Goal: Transaction & Acquisition: Purchase product/service

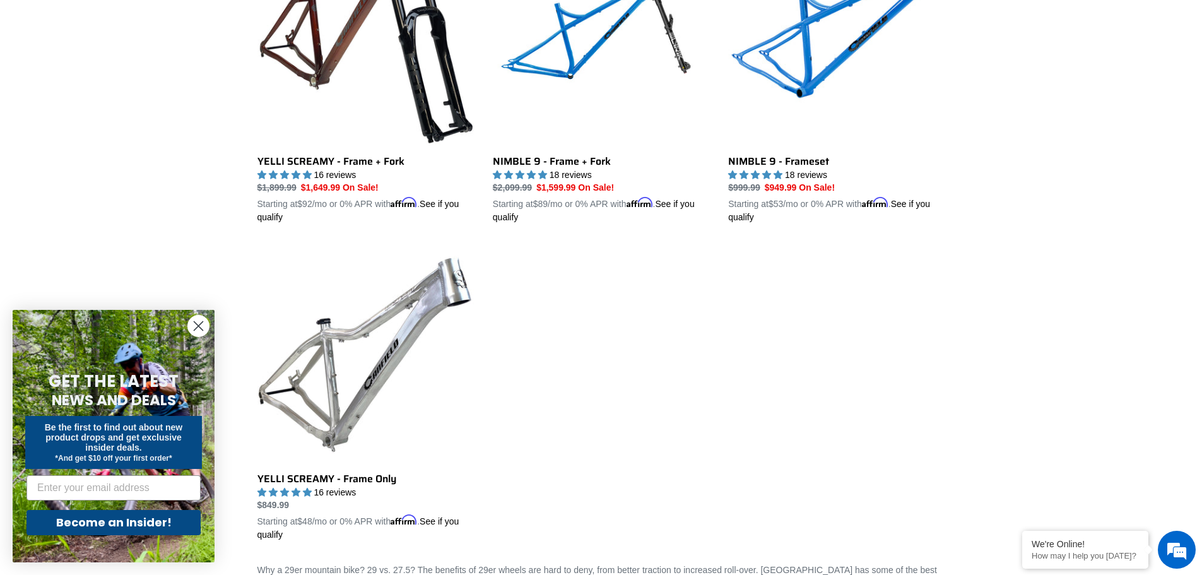
scroll to position [820, 0]
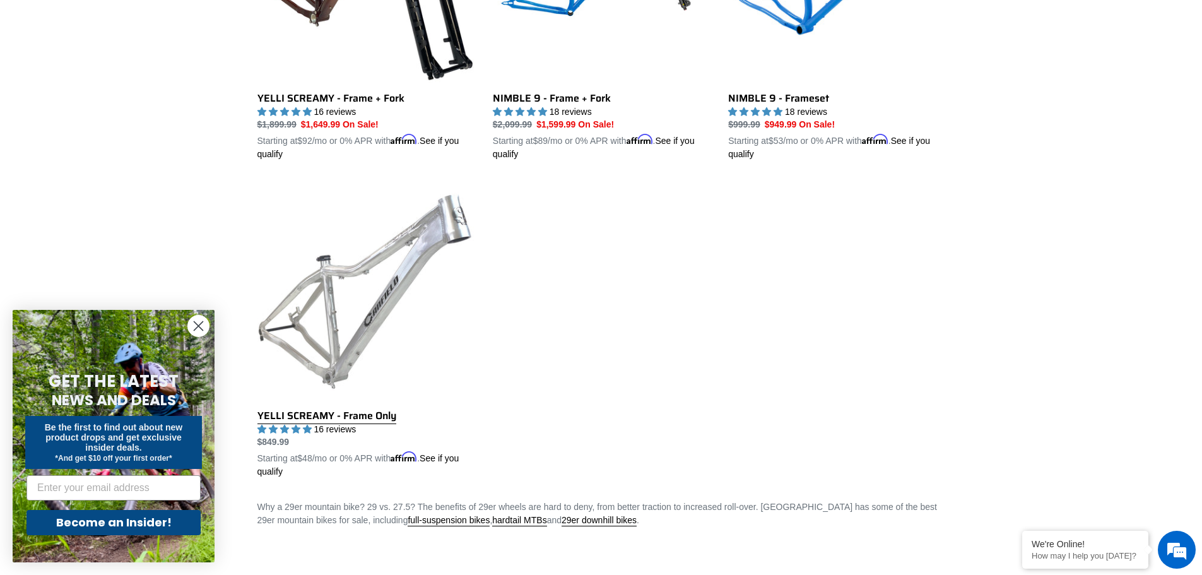
click at [406, 281] on link "YELLI SCREAMY - Frame Only" at bounding box center [365, 330] width 216 height 295
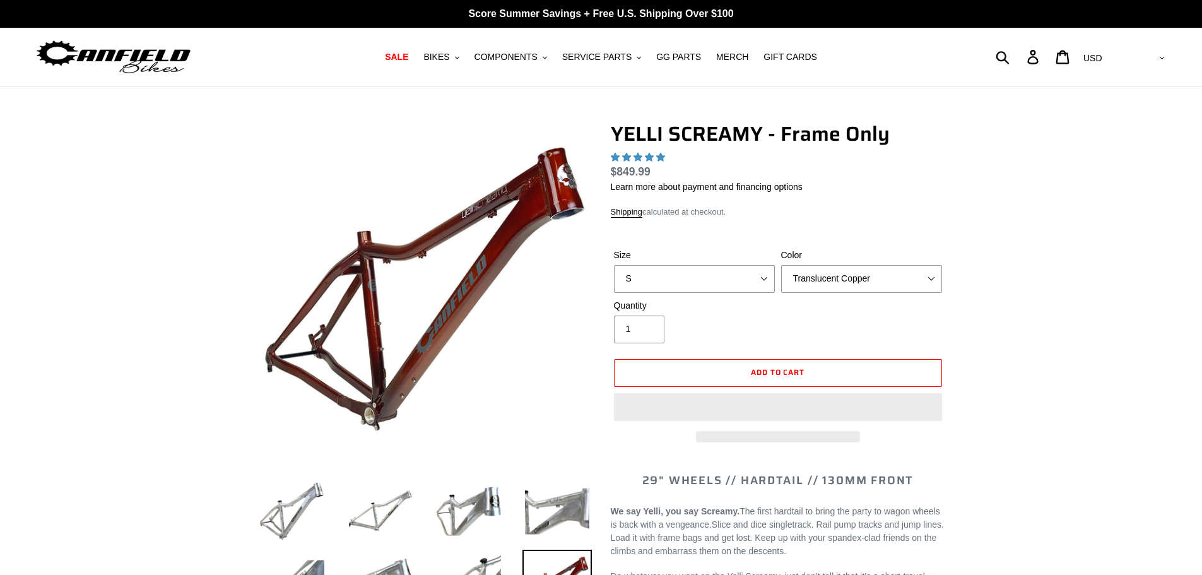
select select "highest-rating"
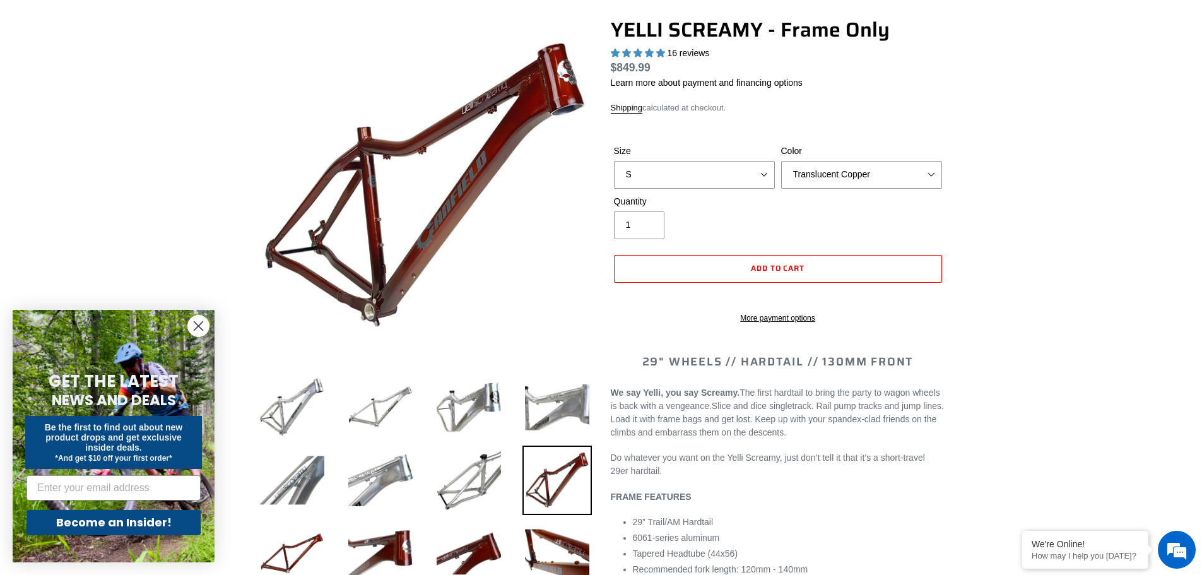
scroll to position [126, 0]
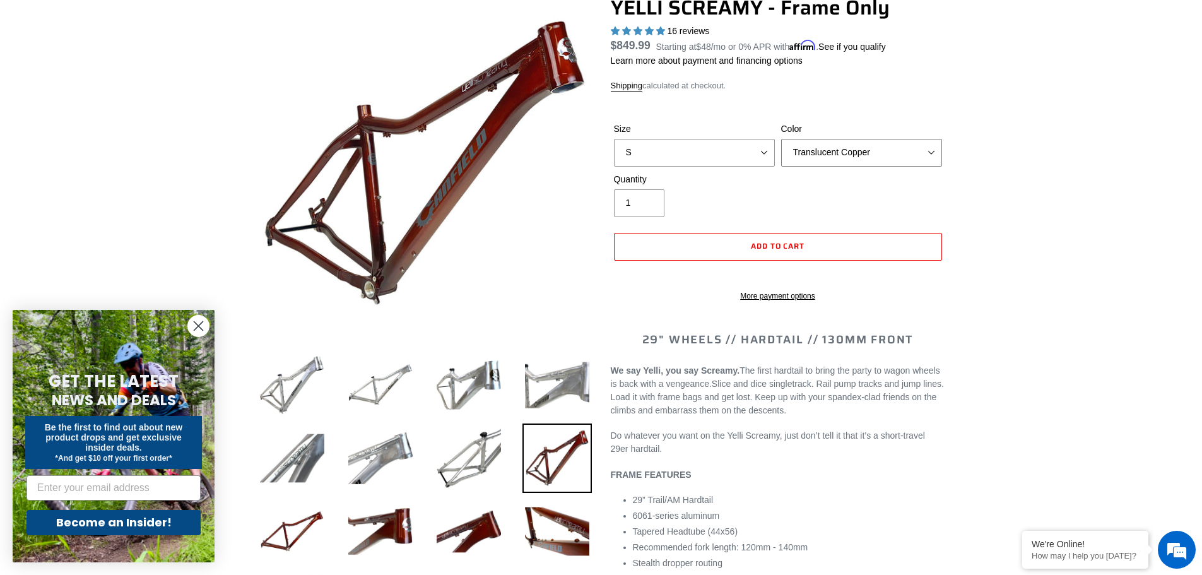
click at [860, 153] on select "Translucent Copper Purple Haze Raw" at bounding box center [861, 153] width 161 height 28
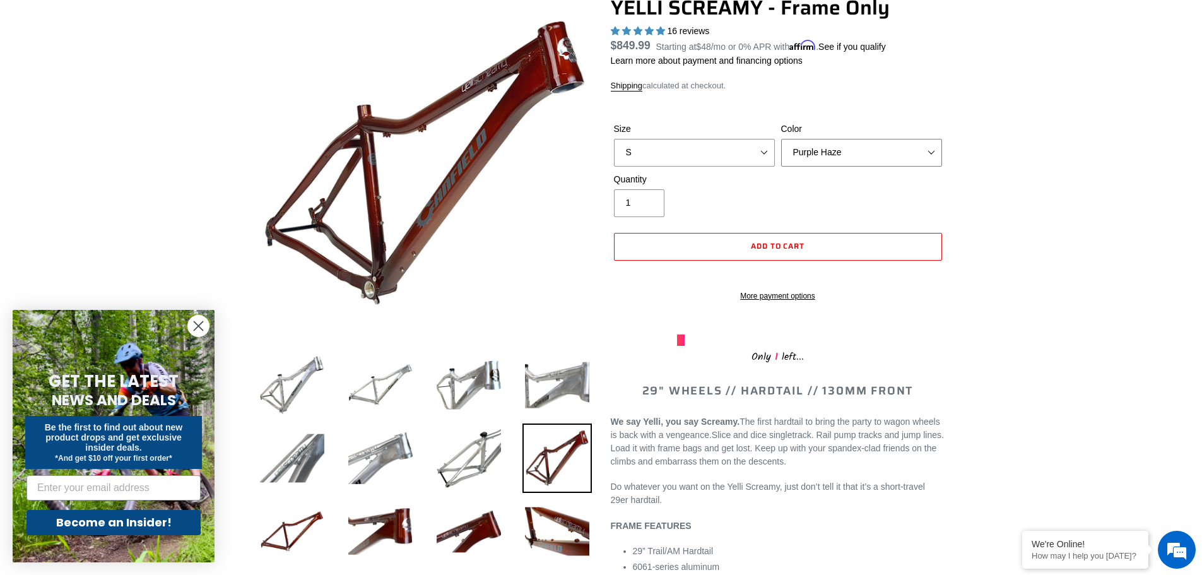
click at [781, 139] on select "Translucent Copper Purple Haze Raw" at bounding box center [861, 153] width 161 height 28
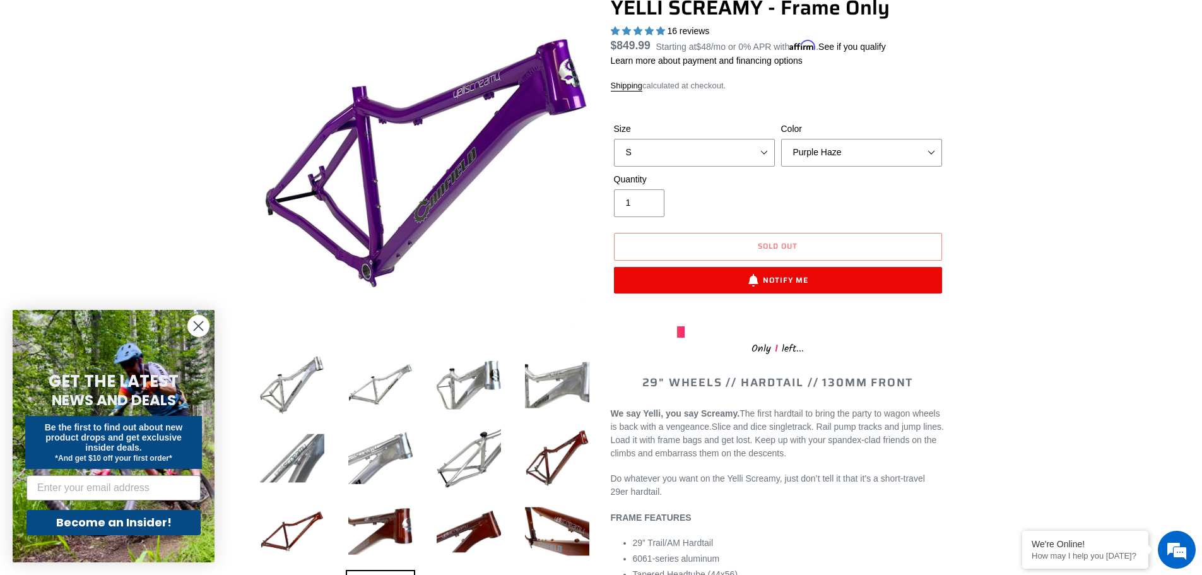
click at [841, 168] on div "Size S M L XL Color Translucent Copper Purple Haze Raw" at bounding box center [778, 147] width 334 height 50
click at [834, 155] on select "Translucent Copper Purple Haze Raw" at bounding box center [861, 153] width 161 height 28
click at [781, 139] on select "Translucent Copper Purple Haze Raw" at bounding box center [861, 153] width 161 height 28
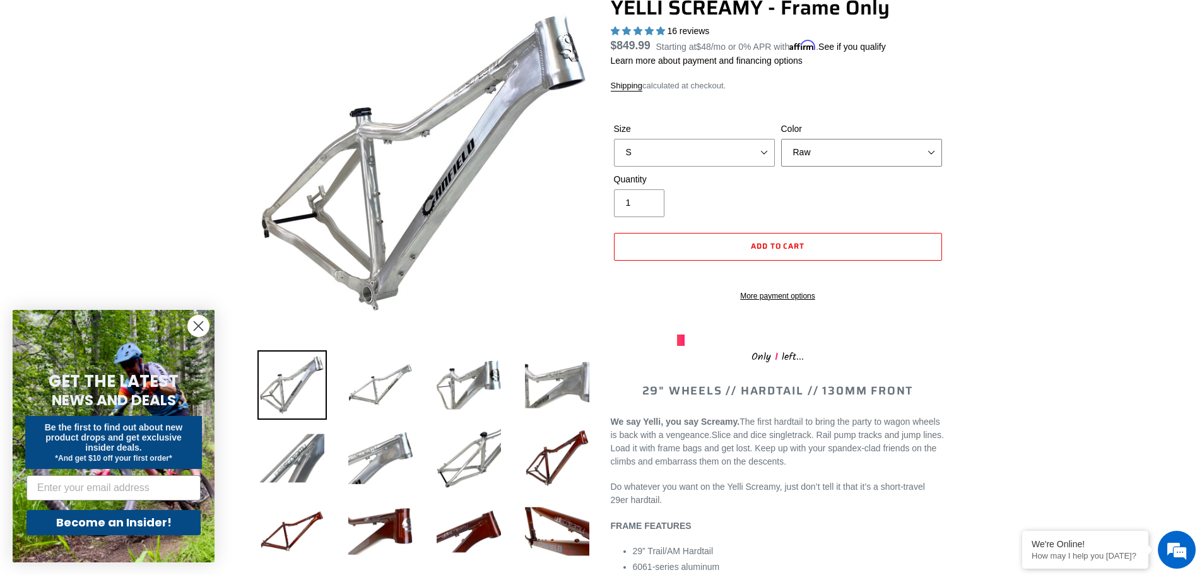
click at [839, 165] on select "Translucent Copper Purple Haze Raw" at bounding box center [861, 153] width 161 height 28
select select "Translucent Copper"
click at [781, 139] on select "Translucent Copper Purple Haze Raw" at bounding box center [861, 153] width 161 height 28
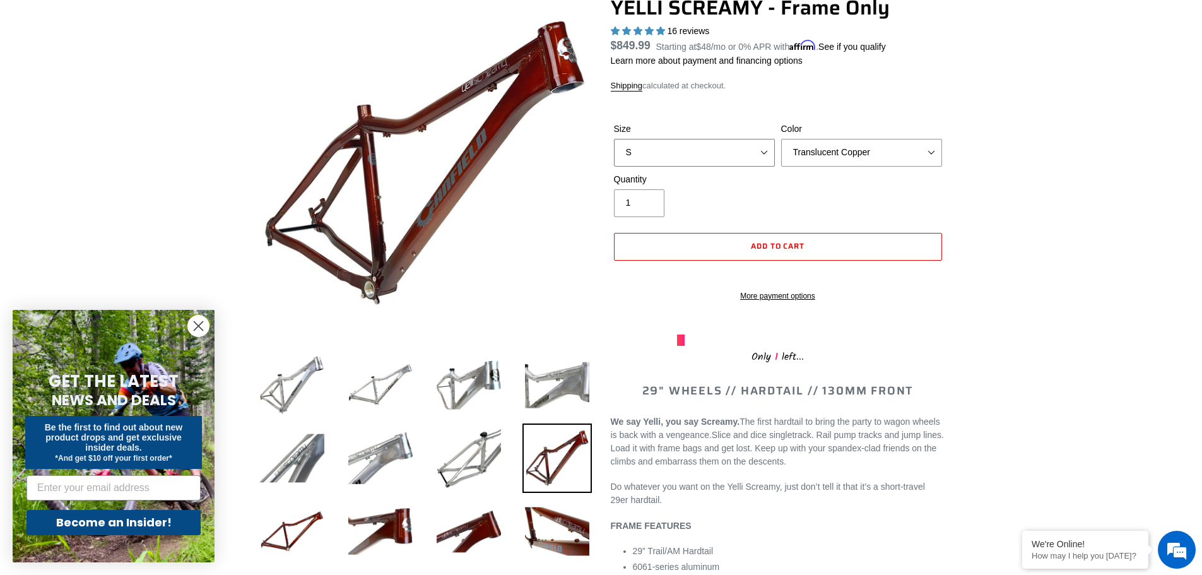
click at [738, 162] on select "S M L XL" at bounding box center [694, 153] width 161 height 28
select select "L"
click at [614, 139] on select "S M L XL" at bounding box center [694, 153] width 161 height 28
click at [842, 152] on select "Translucent Copper Purple Haze Raw" at bounding box center [861, 153] width 161 height 28
click at [781, 139] on select "Translucent Copper Purple Haze Raw" at bounding box center [861, 153] width 161 height 28
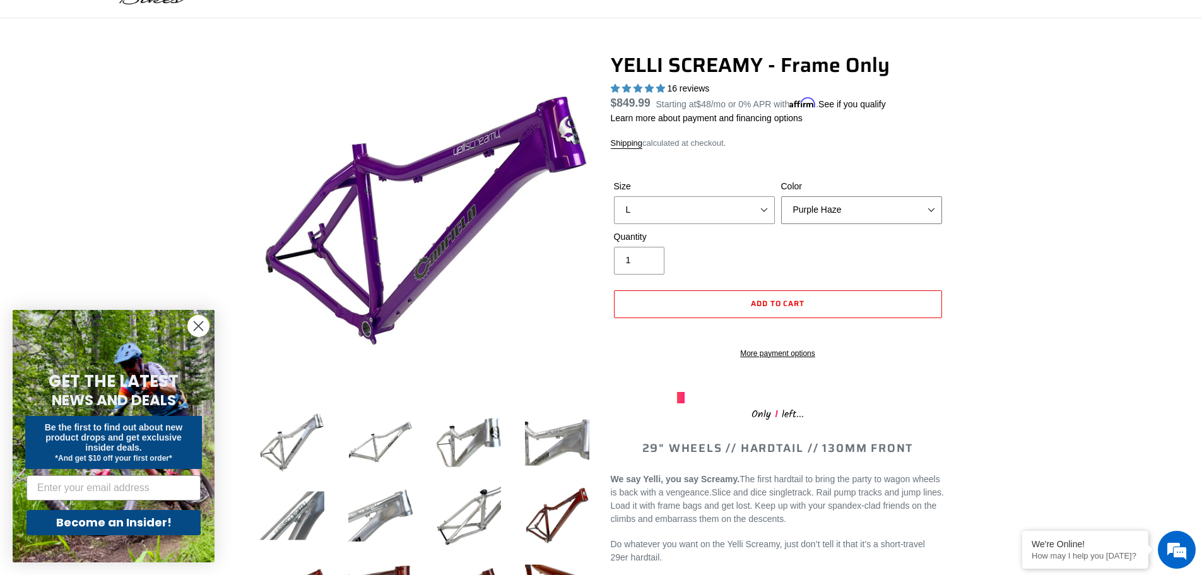
scroll to position [63, 0]
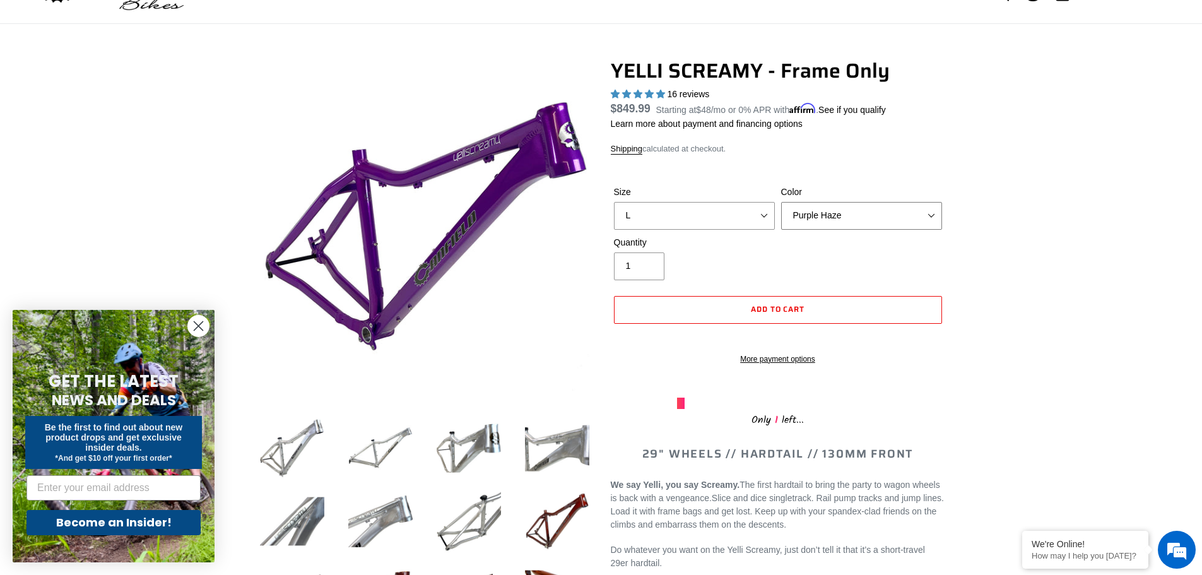
click at [832, 223] on select "Translucent Copper Purple Haze Raw" at bounding box center [861, 216] width 161 height 28
click at [781, 202] on select "Translucent Copper Purple Haze Raw" at bounding box center [861, 216] width 161 height 28
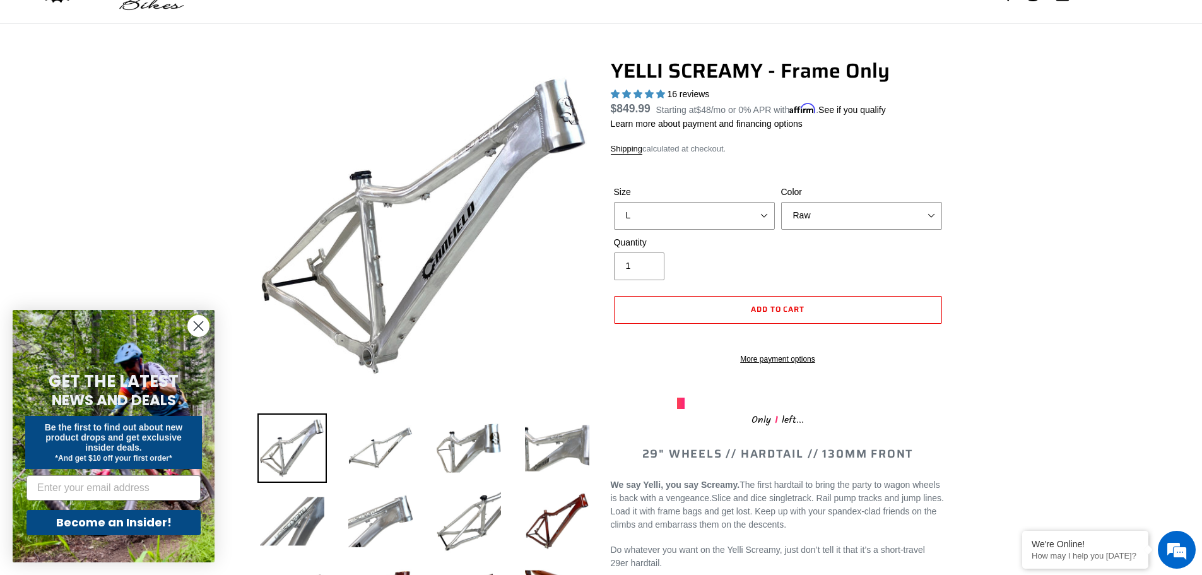
click at [832, 234] on div "Size S M L XL Color Translucent Copper Purple Haze Raw" at bounding box center [778, 211] width 334 height 50
click at [832, 220] on select "Translucent Copper Purple Haze Raw" at bounding box center [861, 216] width 161 height 28
click at [781, 202] on select "Translucent Copper Purple Haze Raw" at bounding box center [861, 216] width 161 height 28
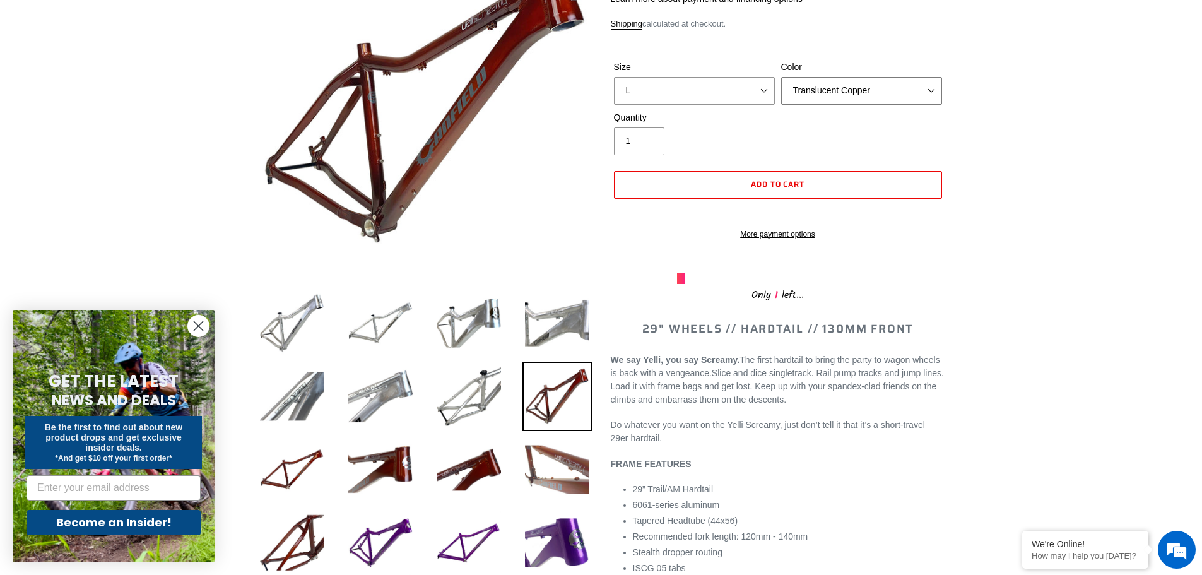
scroll to position [189, 0]
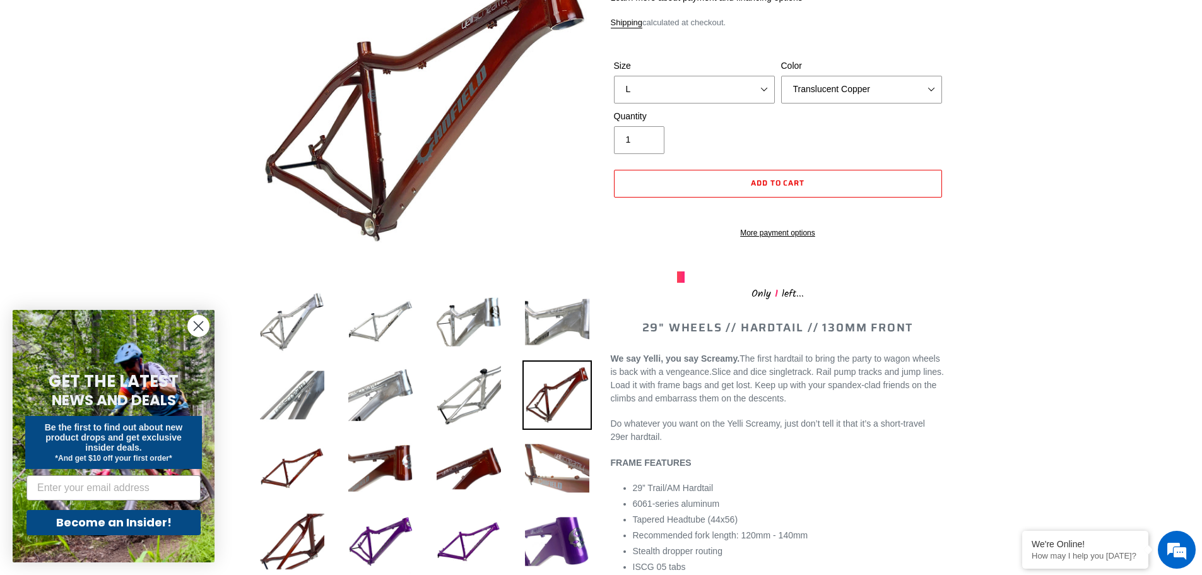
click at [541, 490] on img at bounding box center [557, 468] width 69 height 69
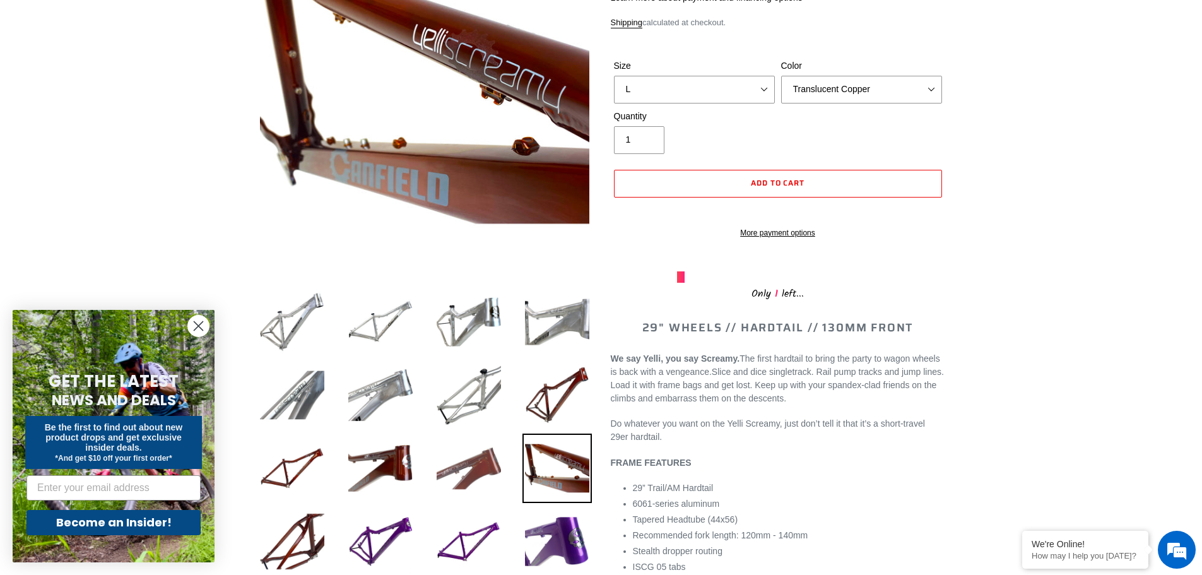
click at [495, 476] on img at bounding box center [468, 468] width 69 height 69
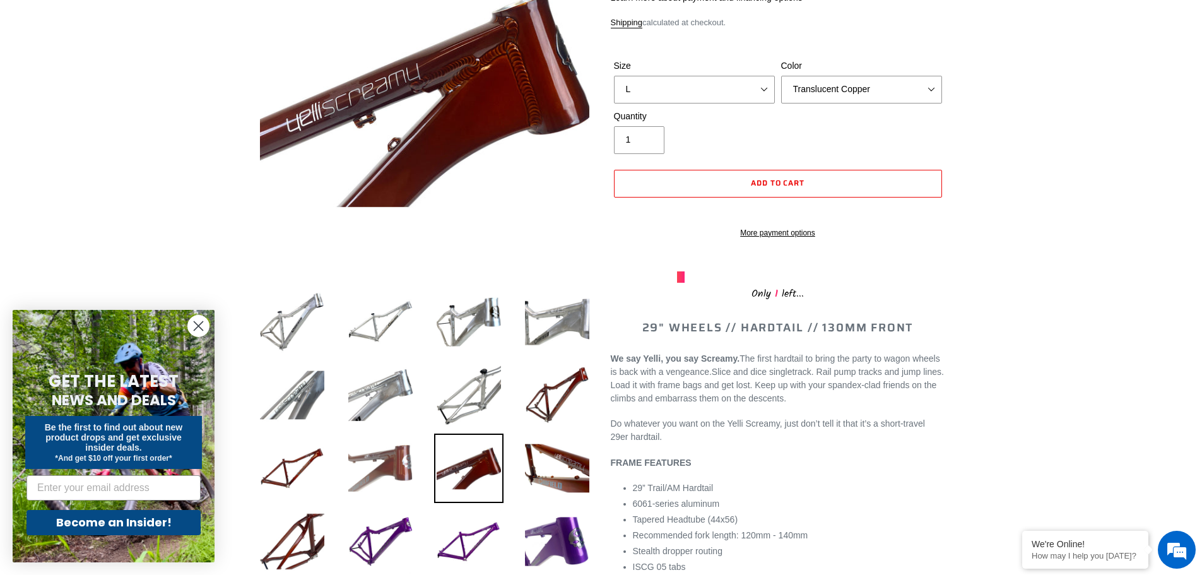
click at [398, 466] on img at bounding box center [380, 468] width 69 height 69
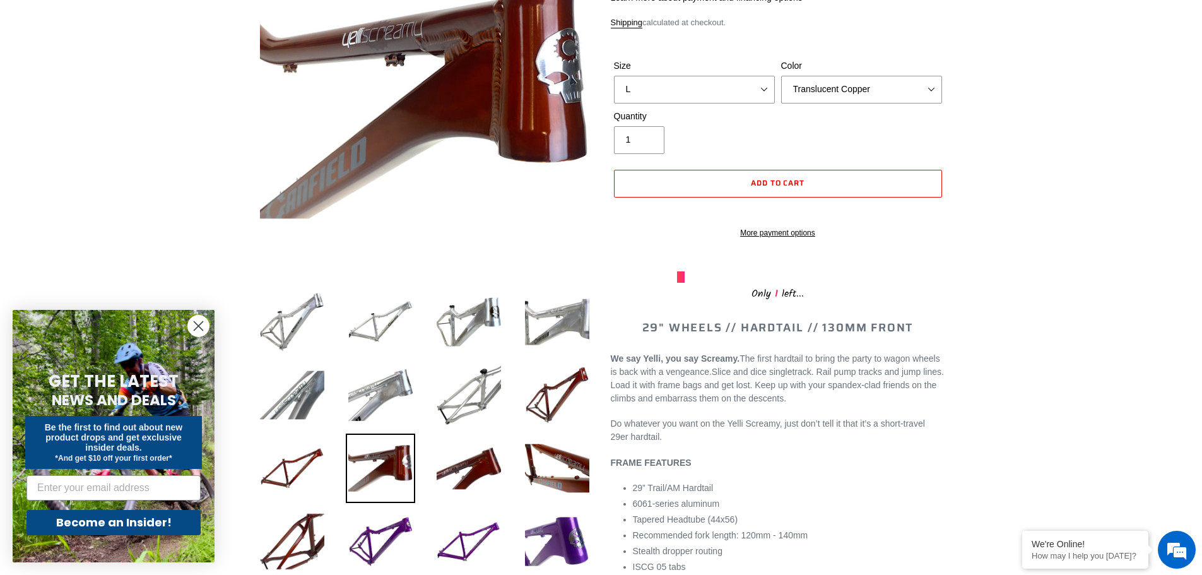
click at [331, 469] on li at bounding box center [371, 471] width 88 height 73
click at [330, 470] on li at bounding box center [371, 471] width 88 height 73
click at [309, 473] on img at bounding box center [291, 468] width 69 height 69
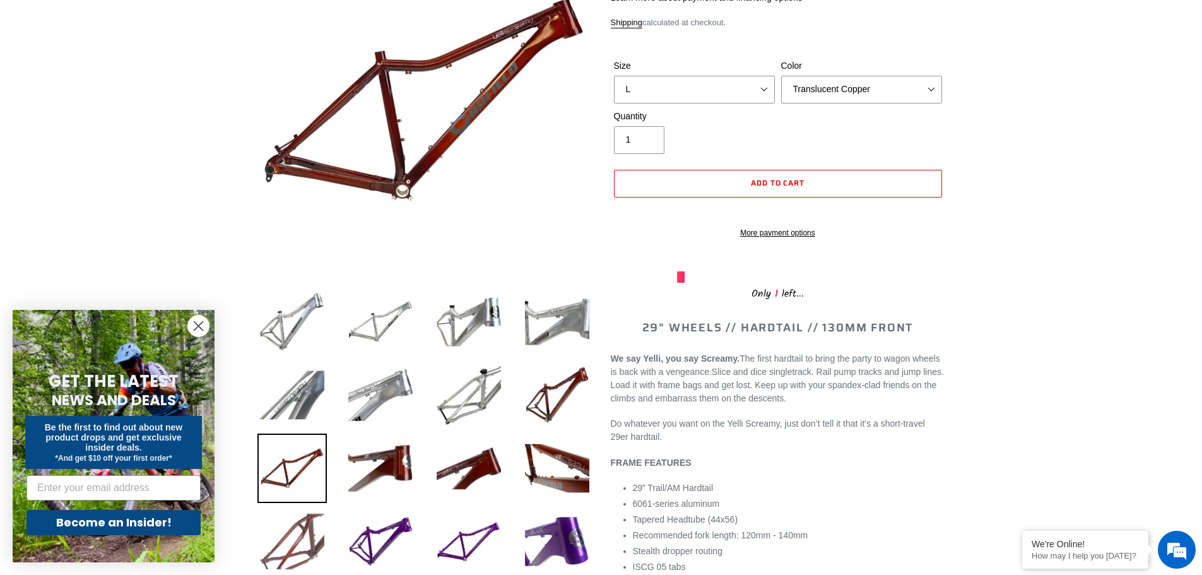
click at [311, 526] on img at bounding box center [291, 541] width 69 height 69
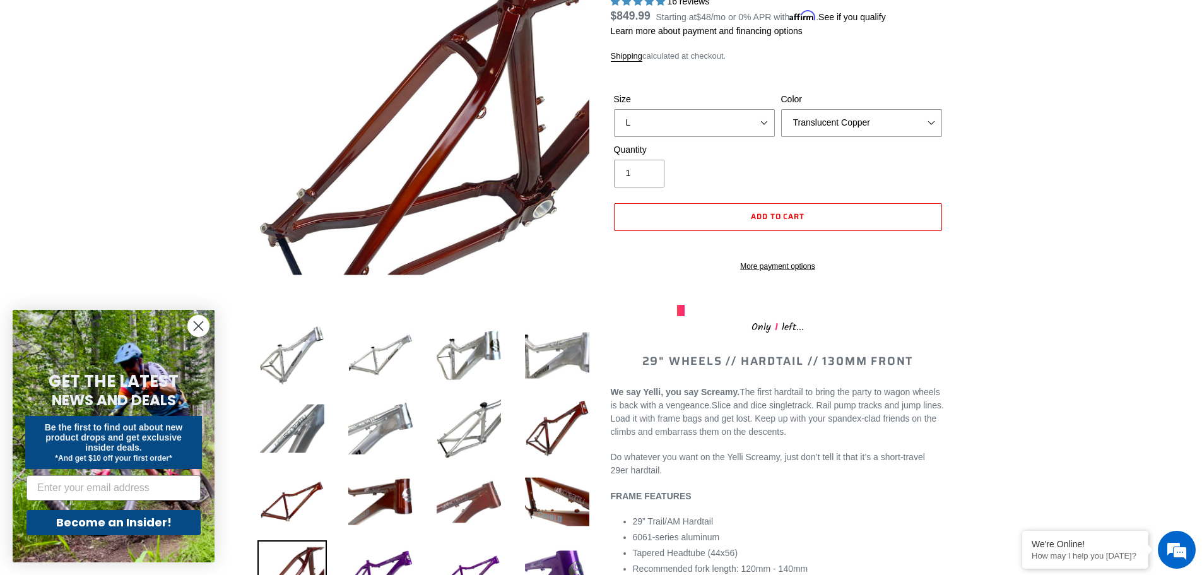
scroll to position [126, 0]
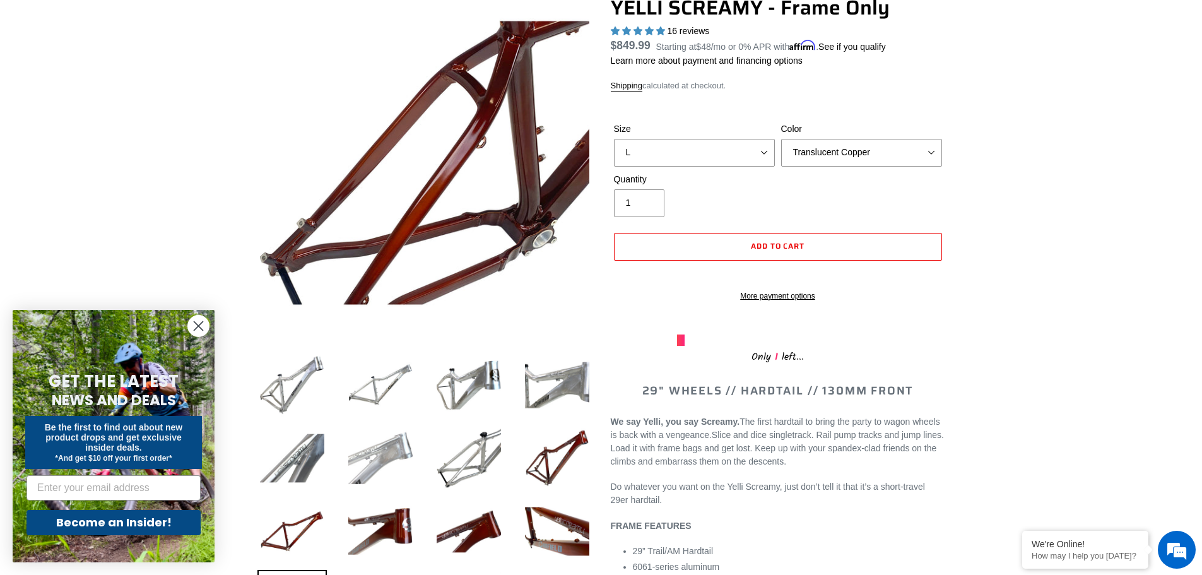
click at [368, 442] on img at bounding box center [380, 457] width 69 height 69
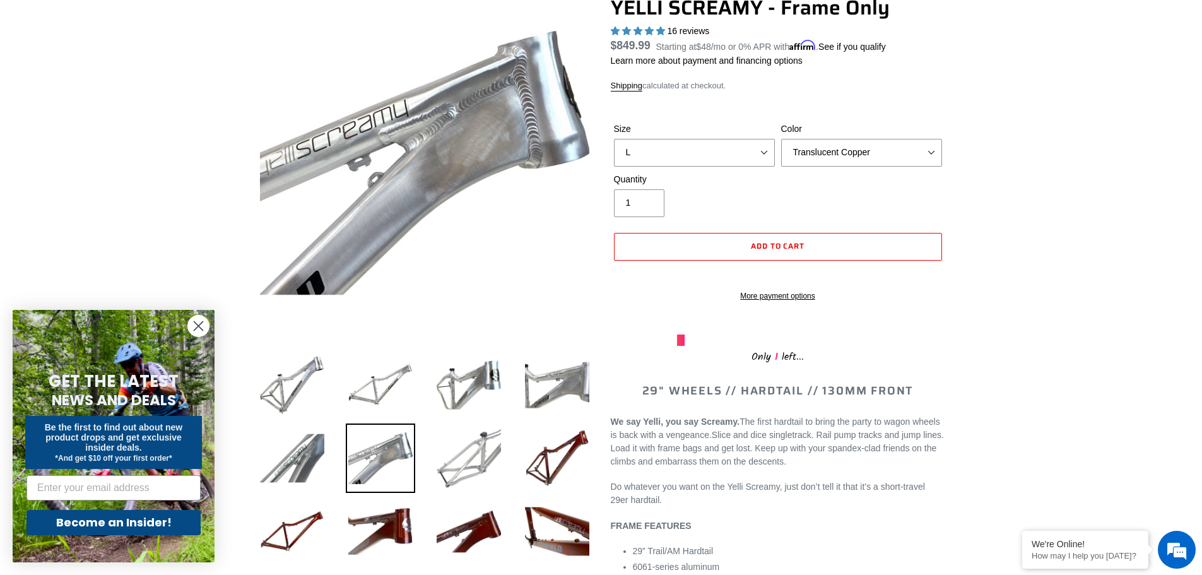
click at [459, 452] on img at bounding box center [468, 457] width 69 height 69
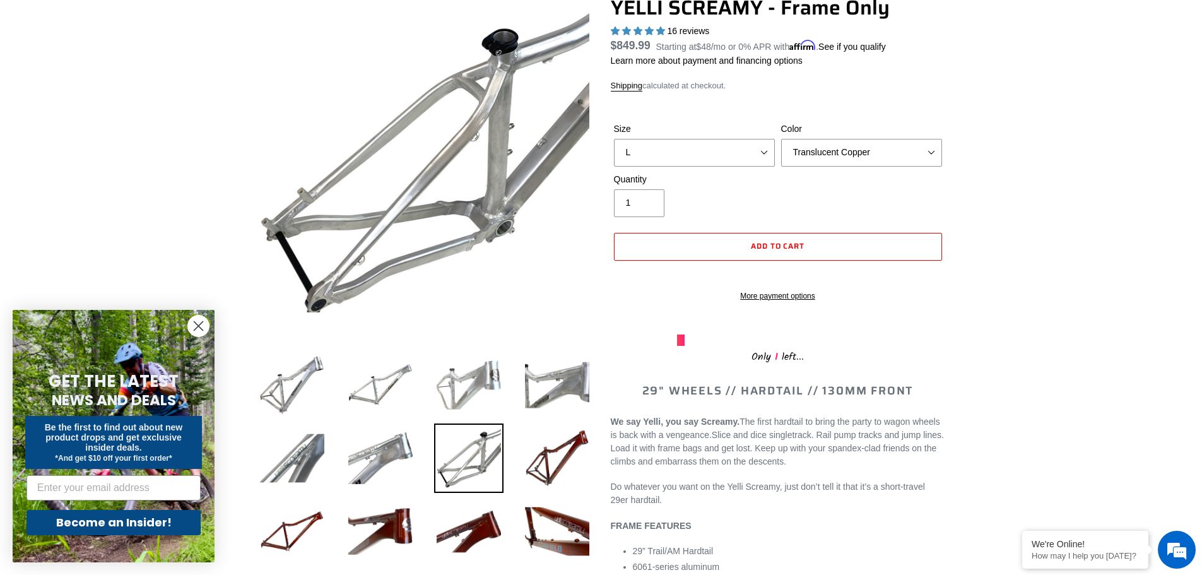
click at [443, 398] on img at bounding box center [468, 384] width 69 height 69
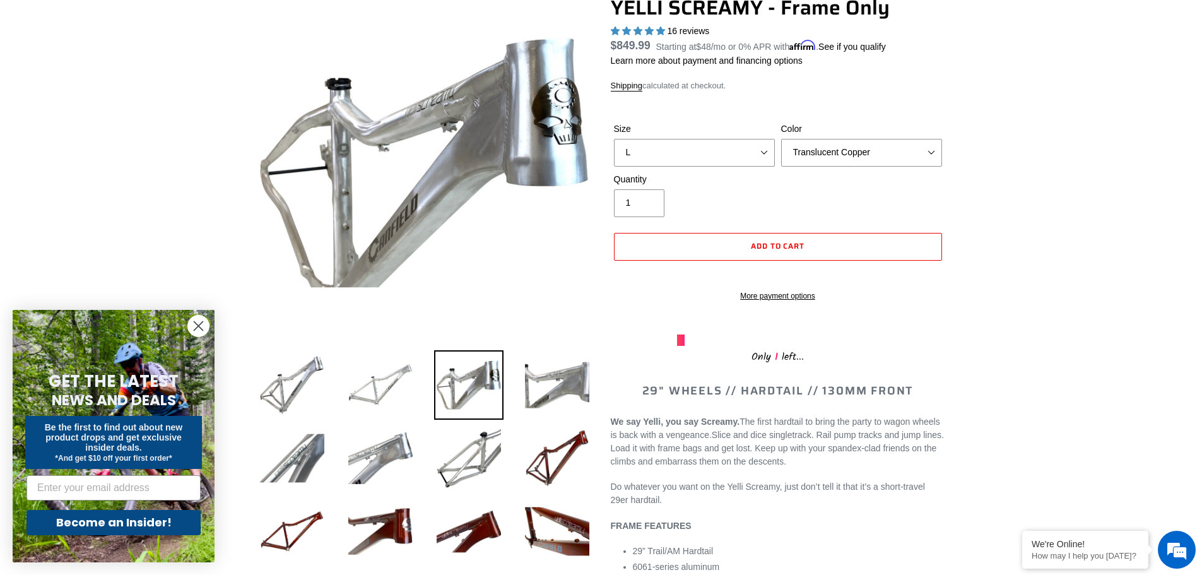
click at [393, 368] on img at bounding box center [380, 384] width 69 height 69
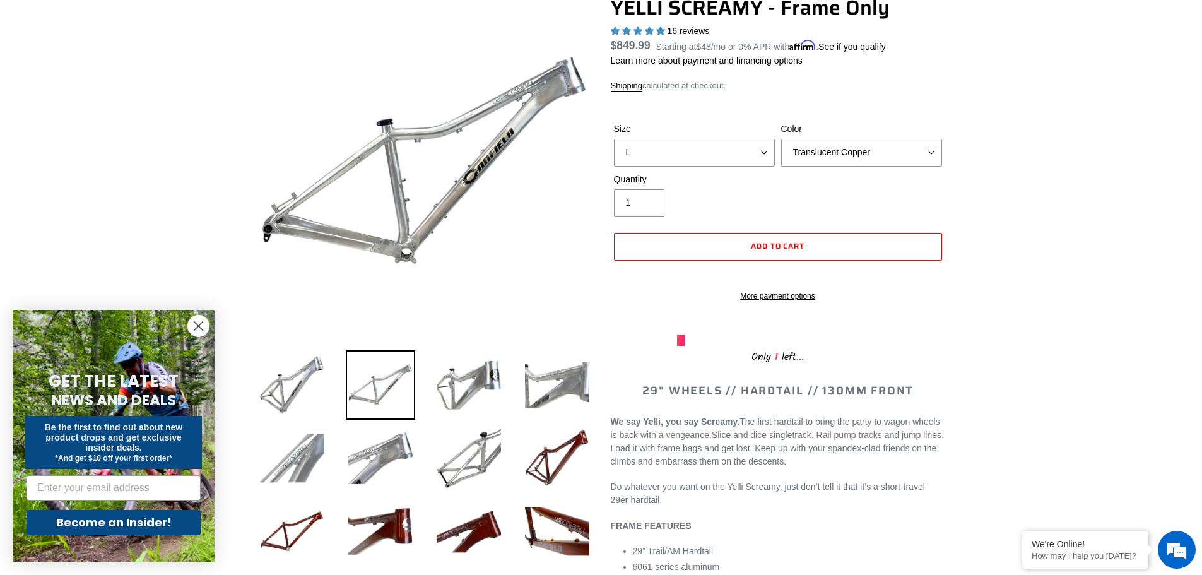
click at [298, 466] on img at bounding box center [291, 457] width 69 height 69
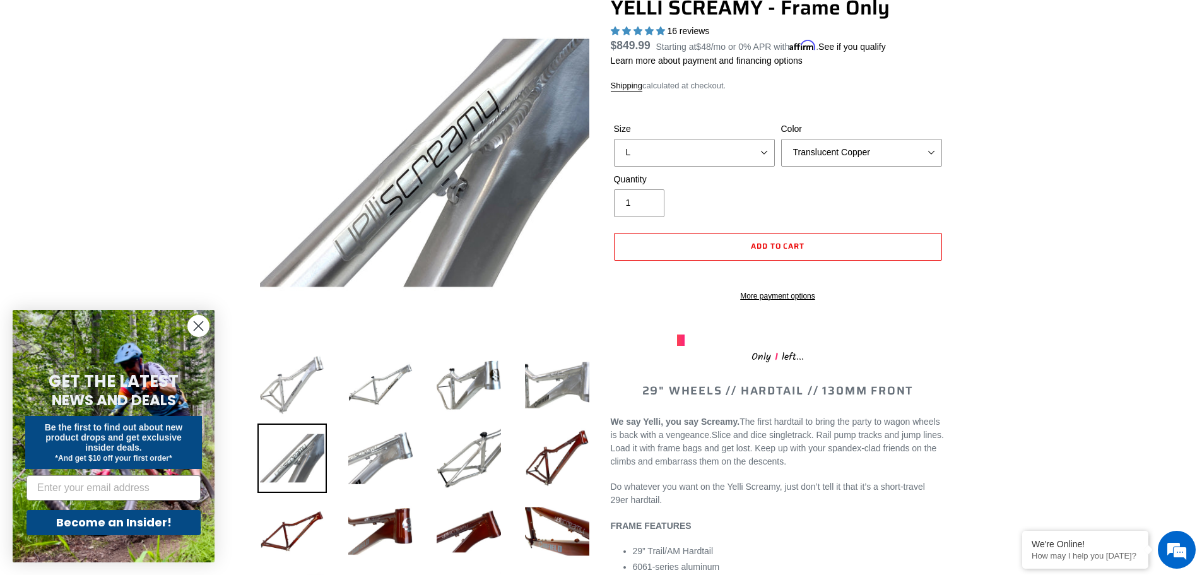
click at [298, 382] on img at bounding box center [291, 384] width 69 height 69
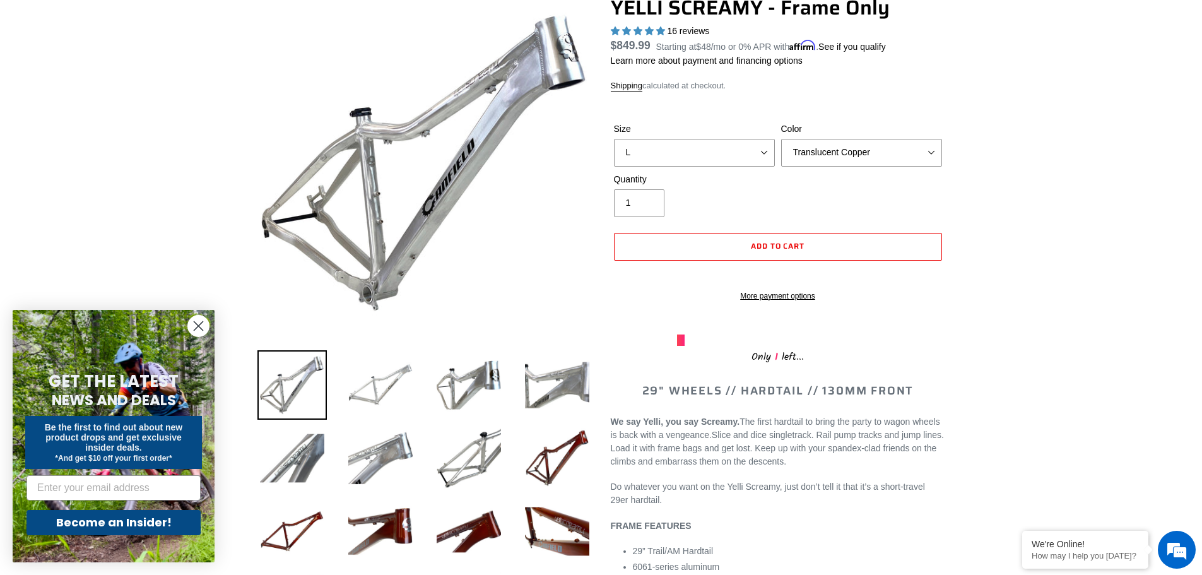
drag, startPoint x: 344, startPoint y: 384, endPoint x: 366, endPoint y: 386, distance: 22.2
click at [345, 384] on li at bounding box center [371, 388] width 88 height 73
drag, startPoint x: 366, startPoint y: 379, endPoint x: 387, endPoint y: 384, distance: 21.3
click at [366, 379] on img at bounding box center [380, 384] width 69 height 69
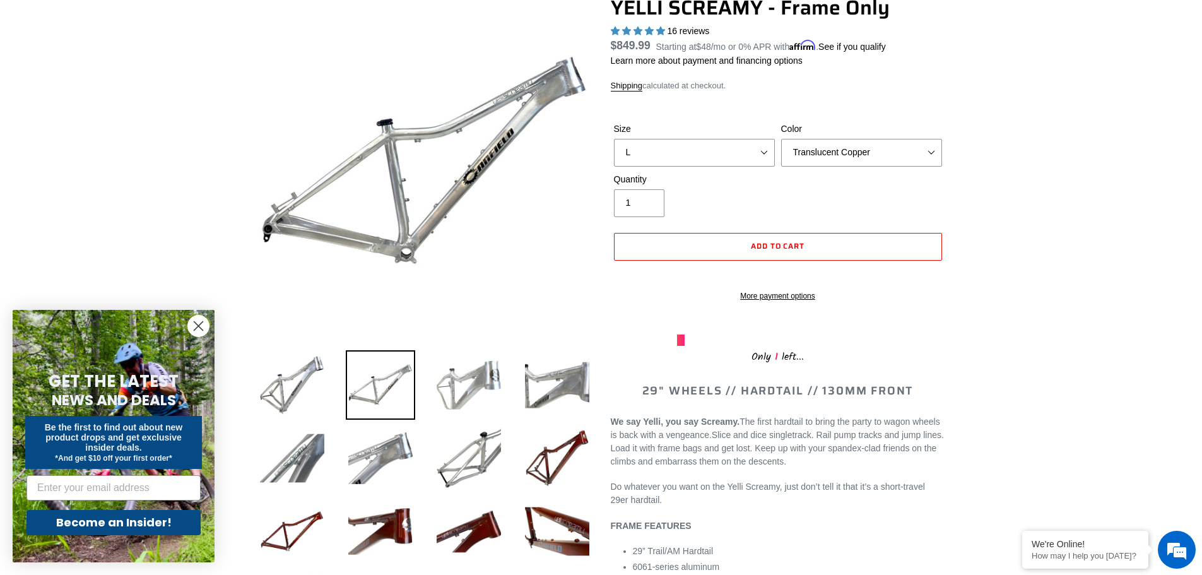
drag, startPoint x: 458, startPoint y: 381, endPoint x: 481, endPoint y: 379, distance: 23.5
click at [458, 381] on img at bounding box center [468, 384] width 69 height 69
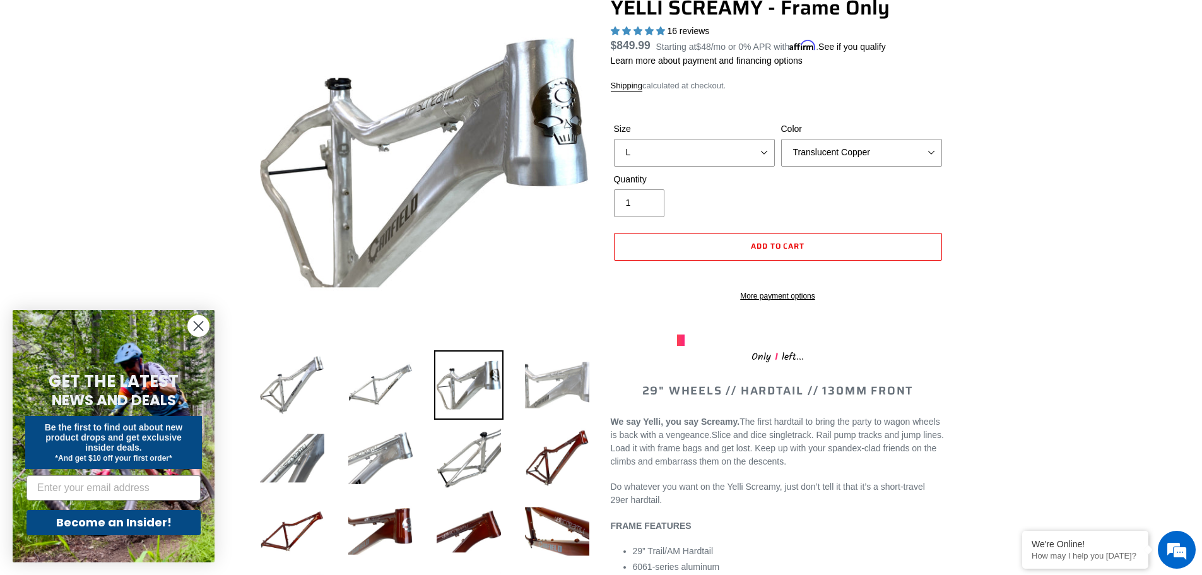
click at [533, 379] on img at bounding box center [557, 384] width 69 height 69
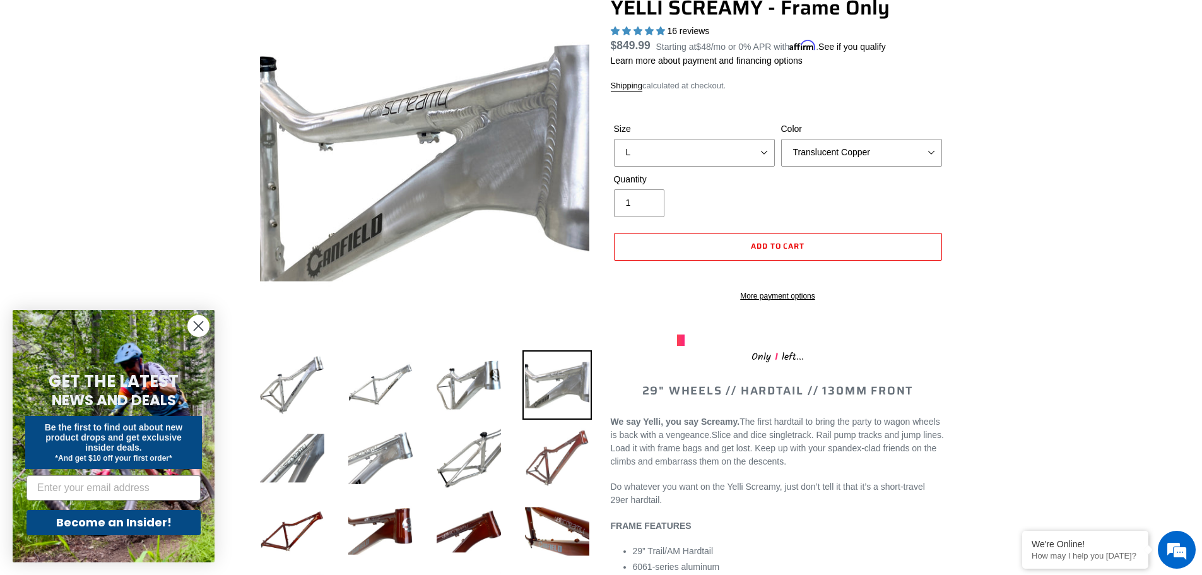
click at [537, 470] on img at bounding box center [557, 457] width 69 height 69
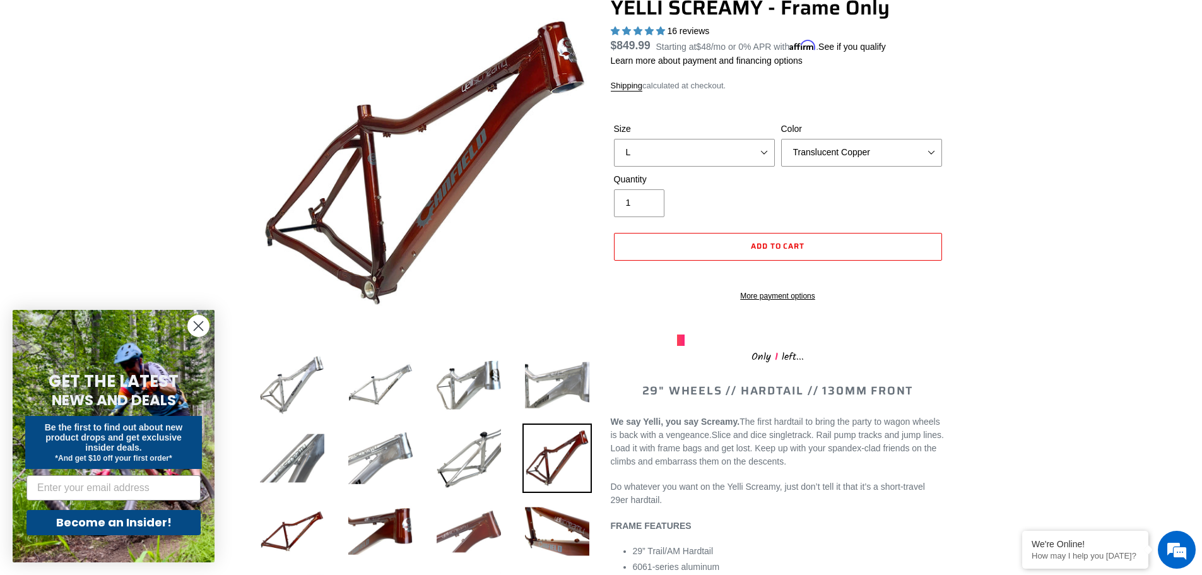
drag, startPoint x: 490, startPoint y: 523, endPoint x: 500, endPoint y: 516, distance: 11.9
click at [492, 521] on img at bounding box center [468, 531] width 69 height 69
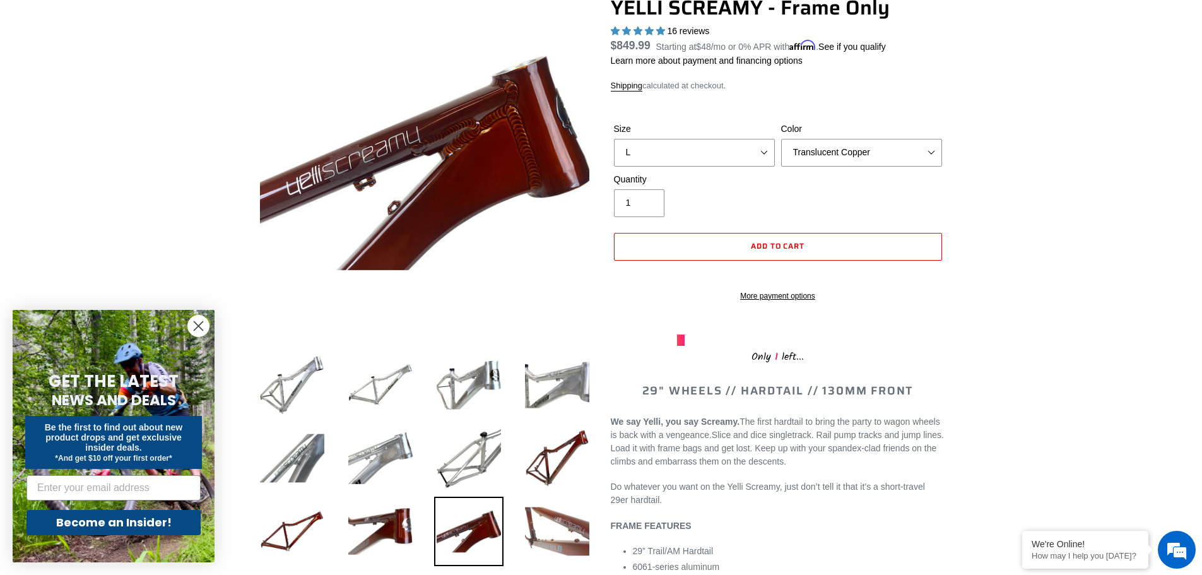
click at [553, 502] on img at bounding box center [557, 531] width 69 height 69
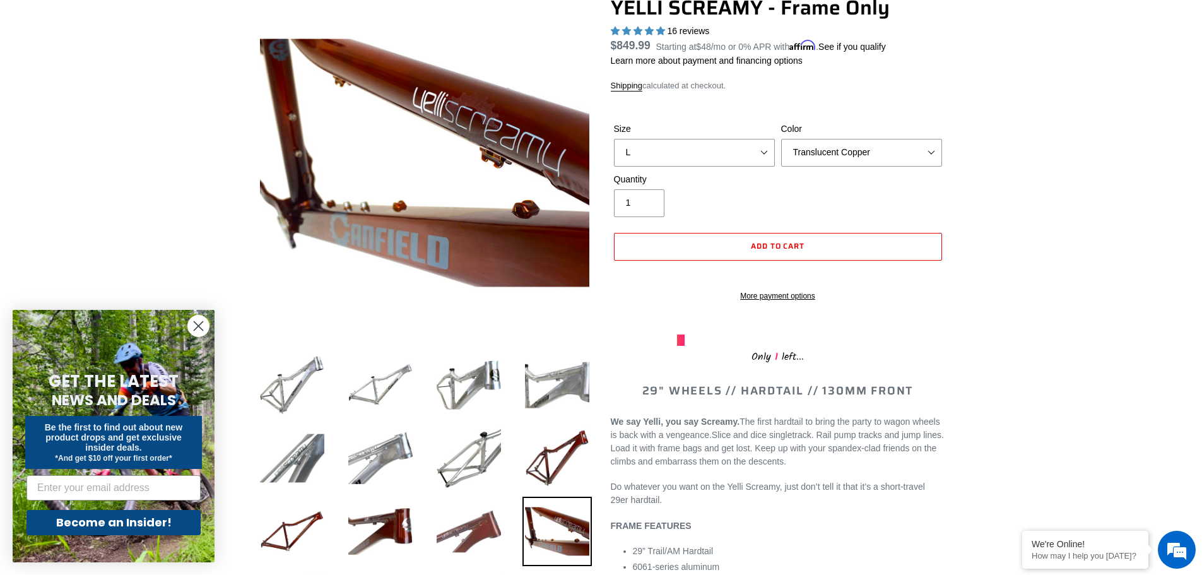
click at [486, 509] on img at bounding box center [468, 531] width 69 height 69
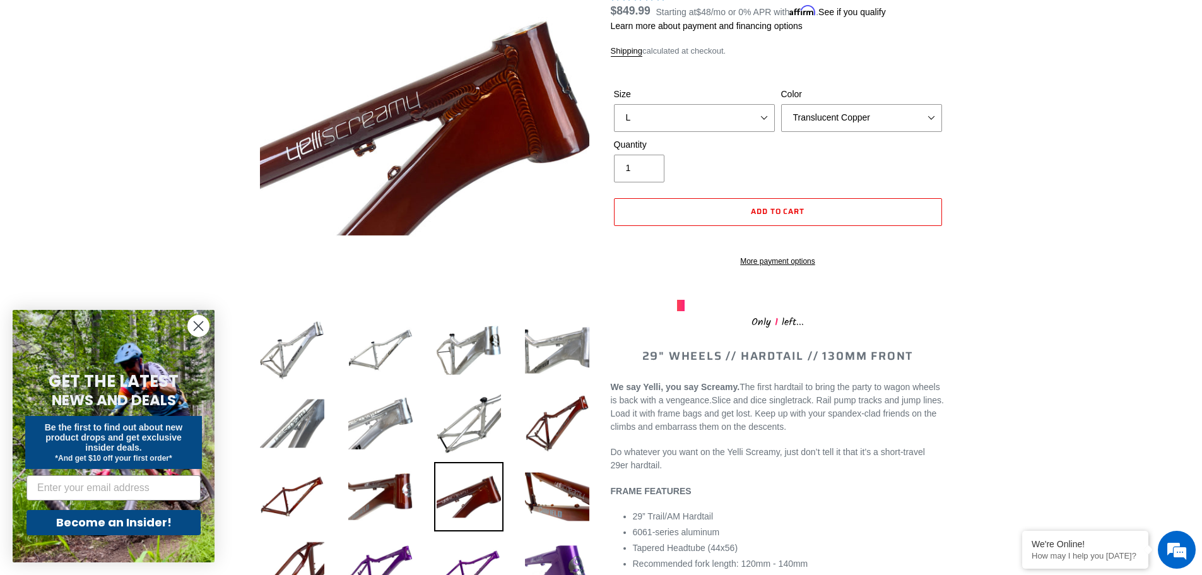
scroll to position [189, 0]
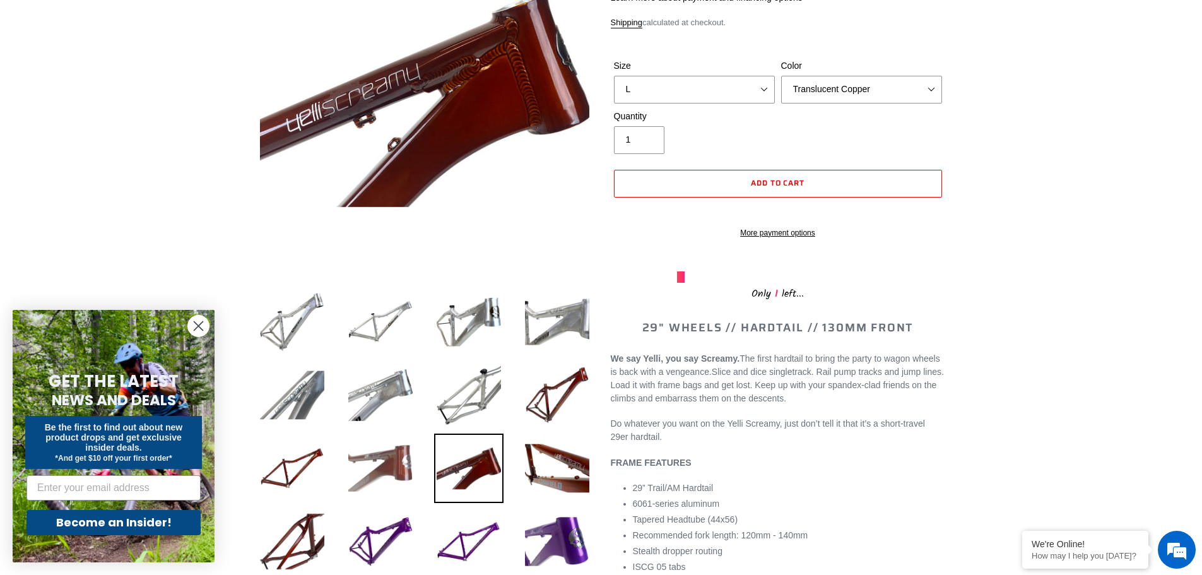
click at [359, 458] on img at bounding box center [380, 468] width 69 height 69
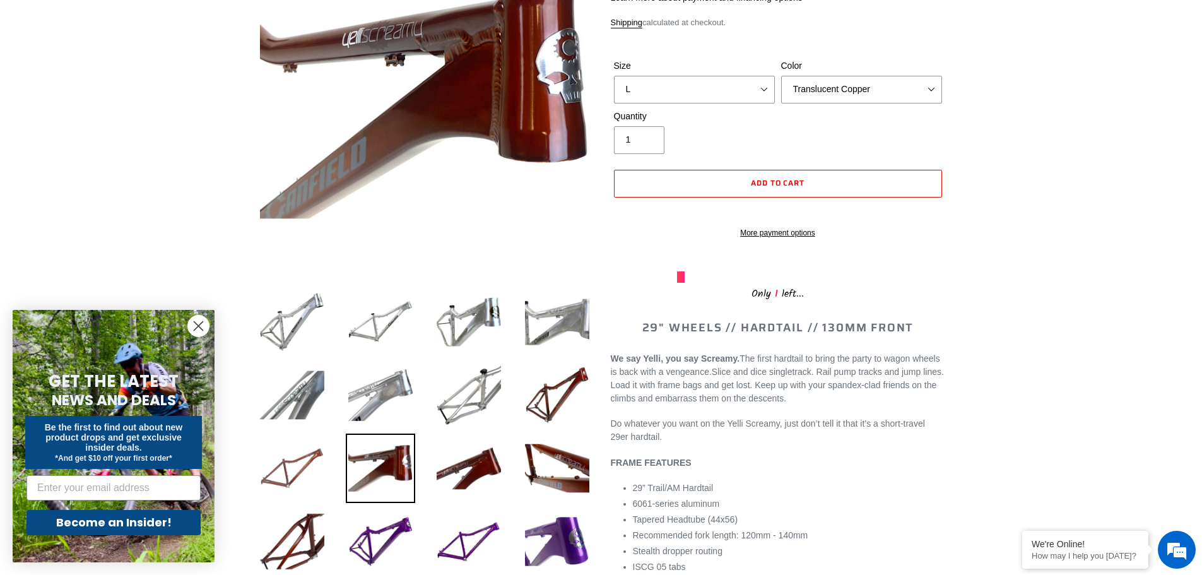
click at [324, 466] on img at bounding box center [291, 468] width 69 height 69
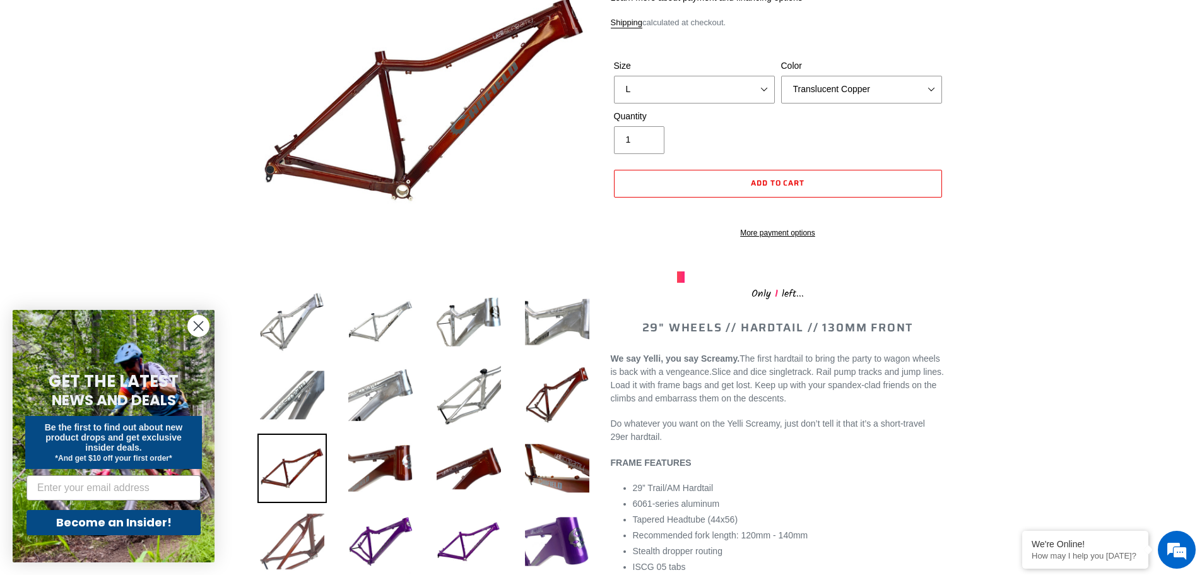
click at [302, 522] on img at bounding box center [291, 541] width 69 height 69
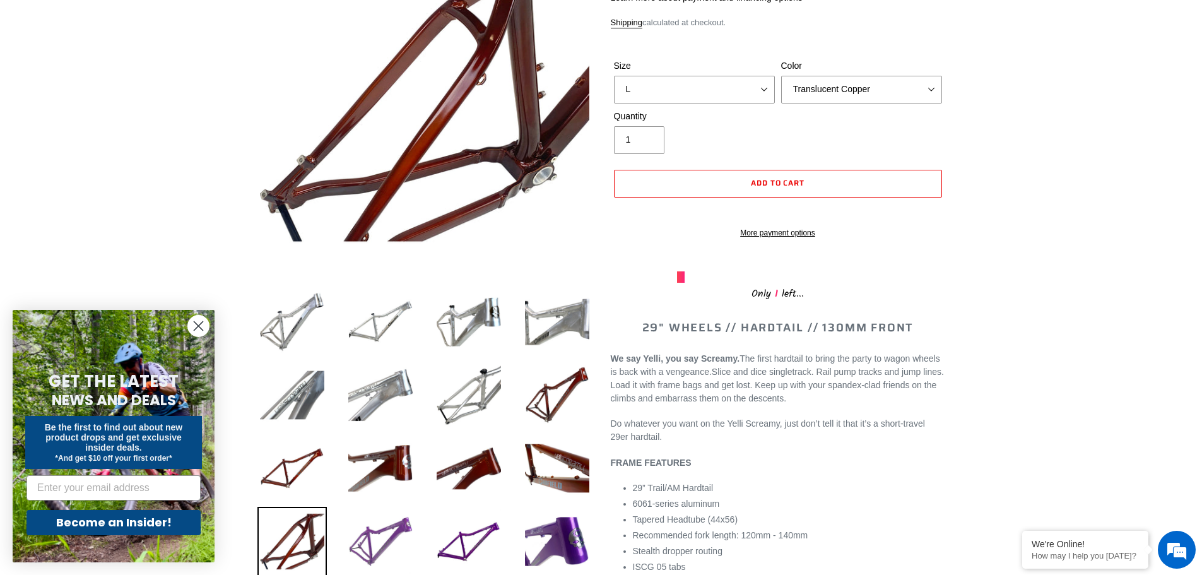
click at [384, 537] on img at bounding box center [380, 541] width 69 height 69
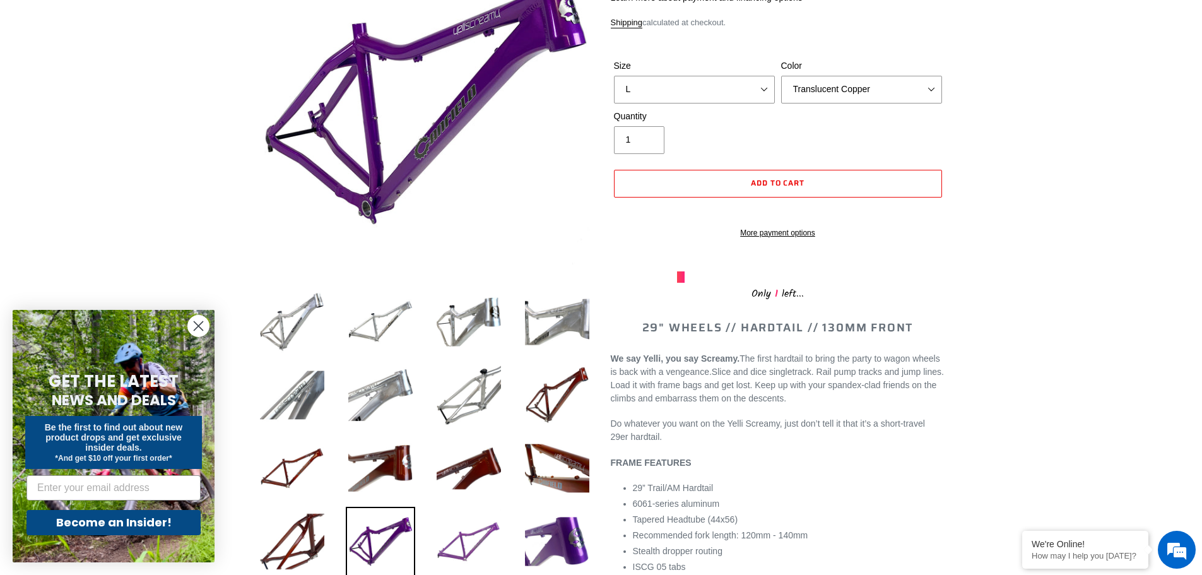
click at [477, 554] on img at bounding box center [468, 541] width 69 height 69
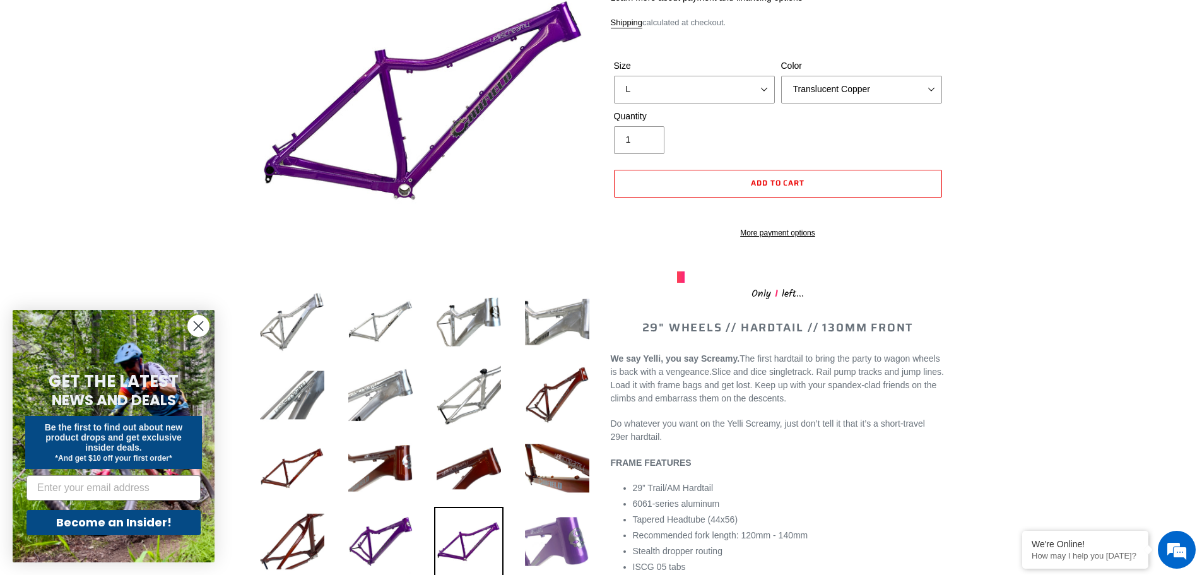
click at [562, 536] on img at bounding box center [557, 541] width 69 height 69
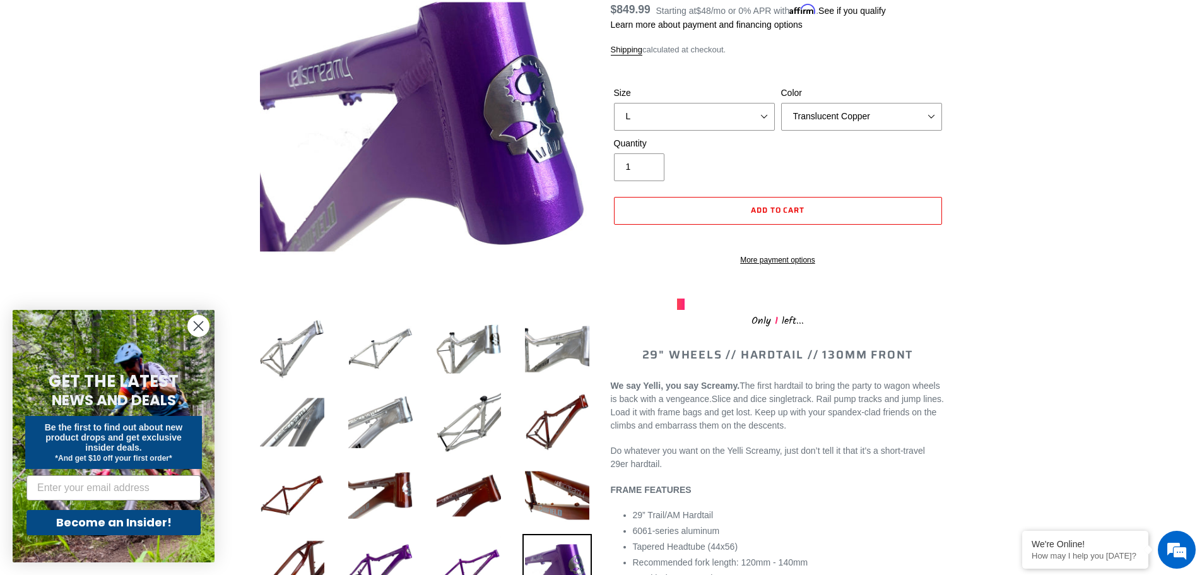
scroll to position [126, 0]
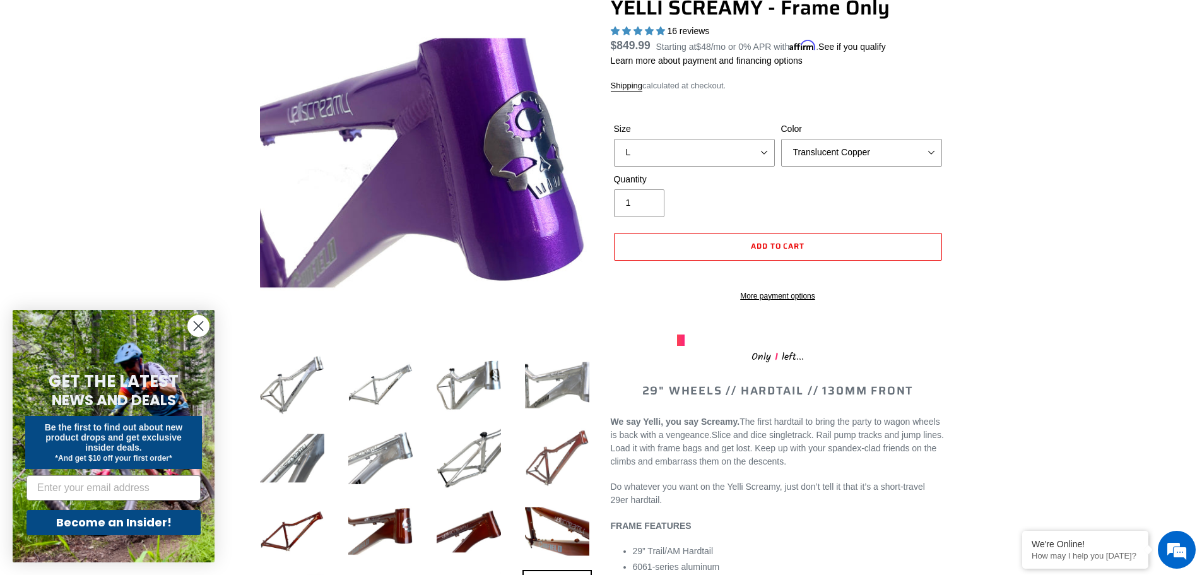
click at [545, 471] on img at bounding box center [557, 457] width 69 height 69
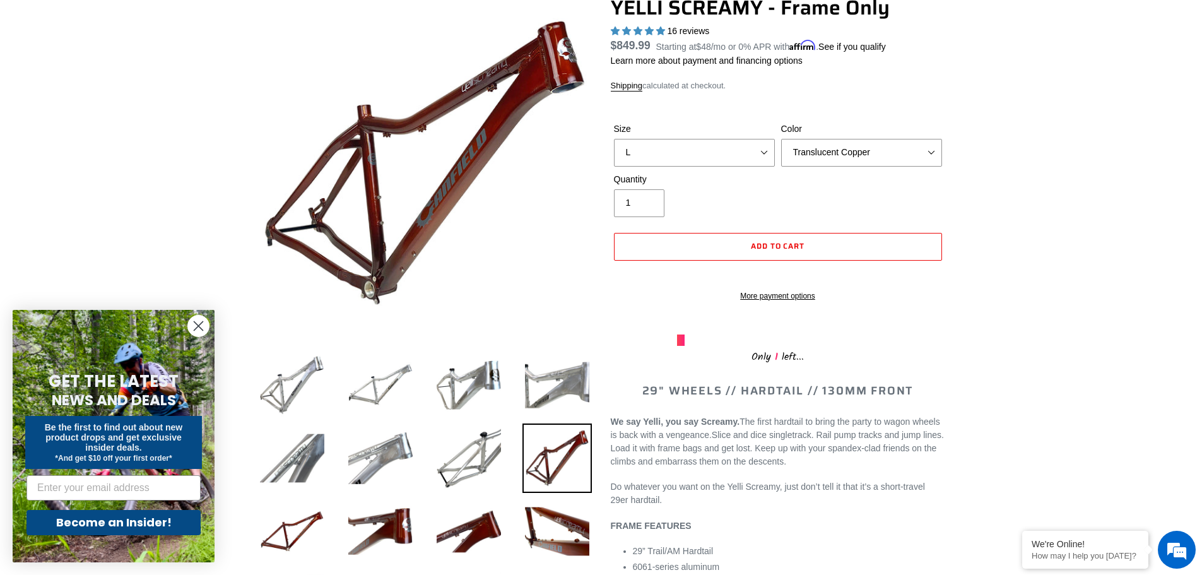
click at [194, 318] on circle "Close dialog" at bounding box center [198, 326] width 21 height 21
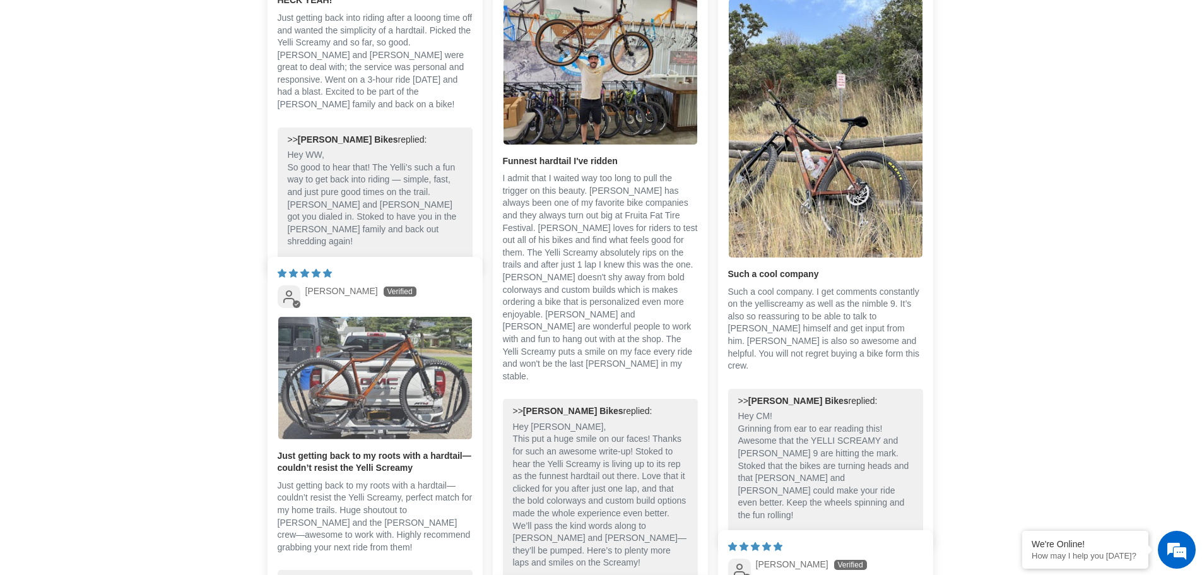
scroll to position [2083, 0]
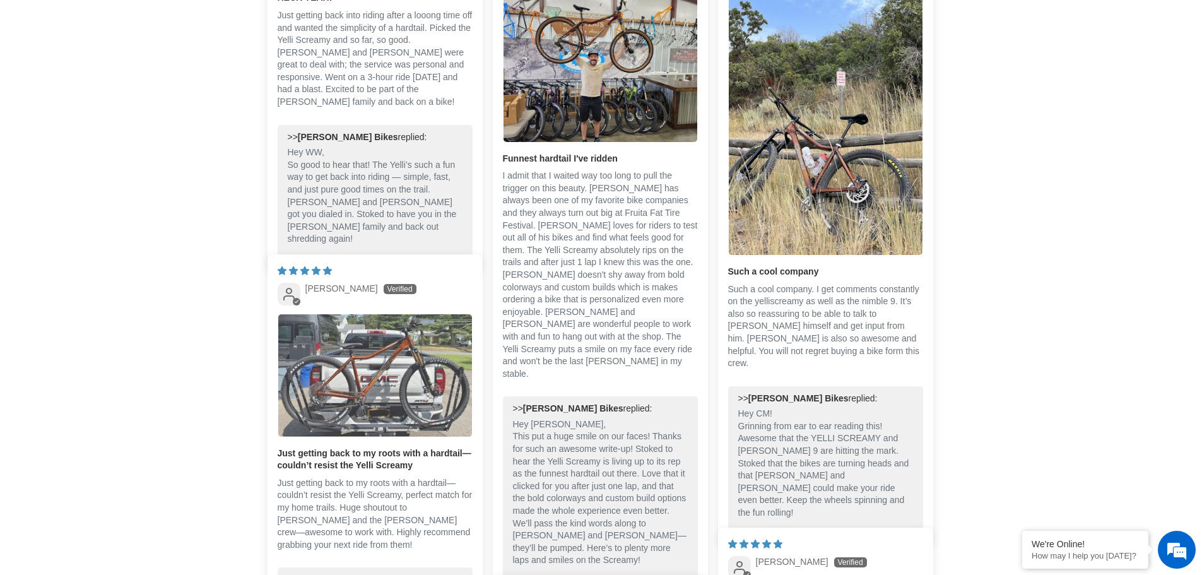
click at [388, 401] on img "Link to user picture 1" at bounding box center [375, 375] width 194 height 122
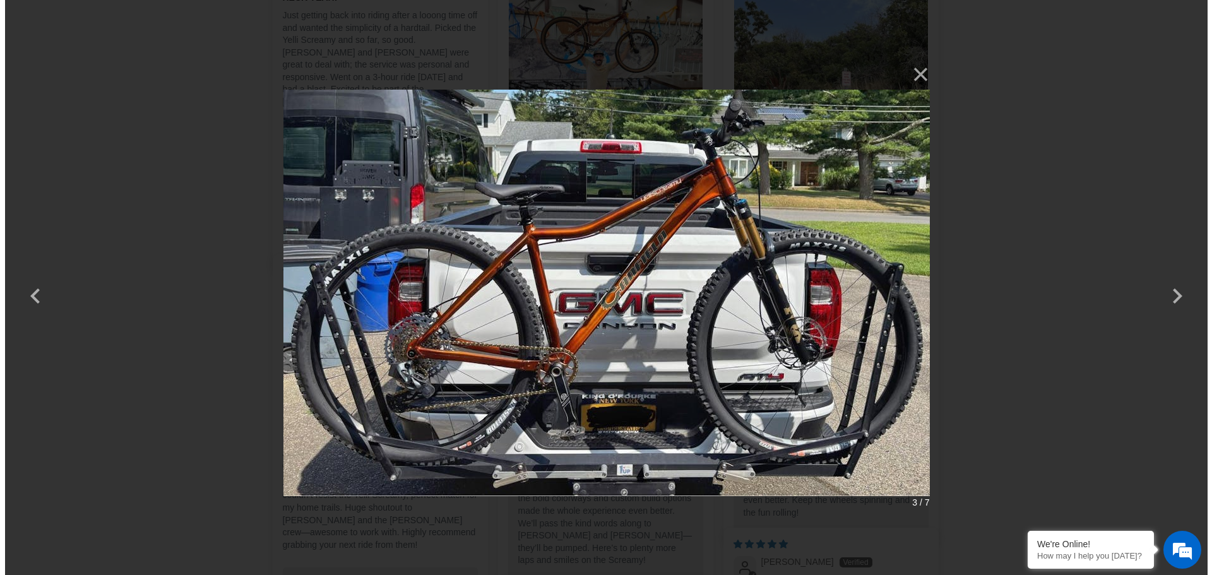
scroll to position [0, 0]
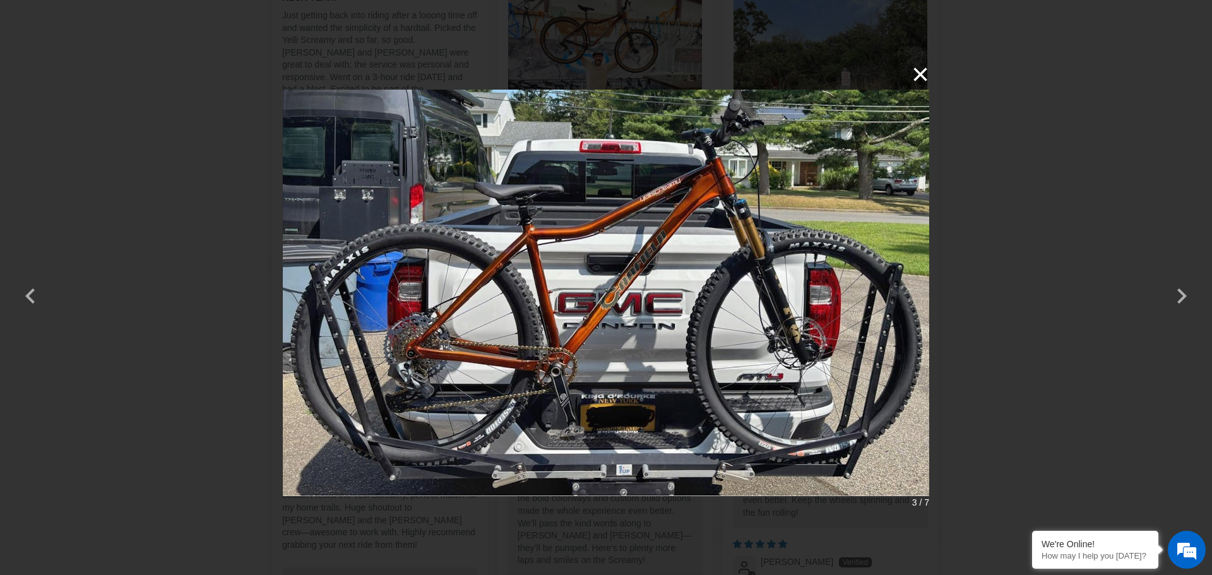
click at [918, 76] on button "×" at bounding box center [914, 74] width 30 height 30
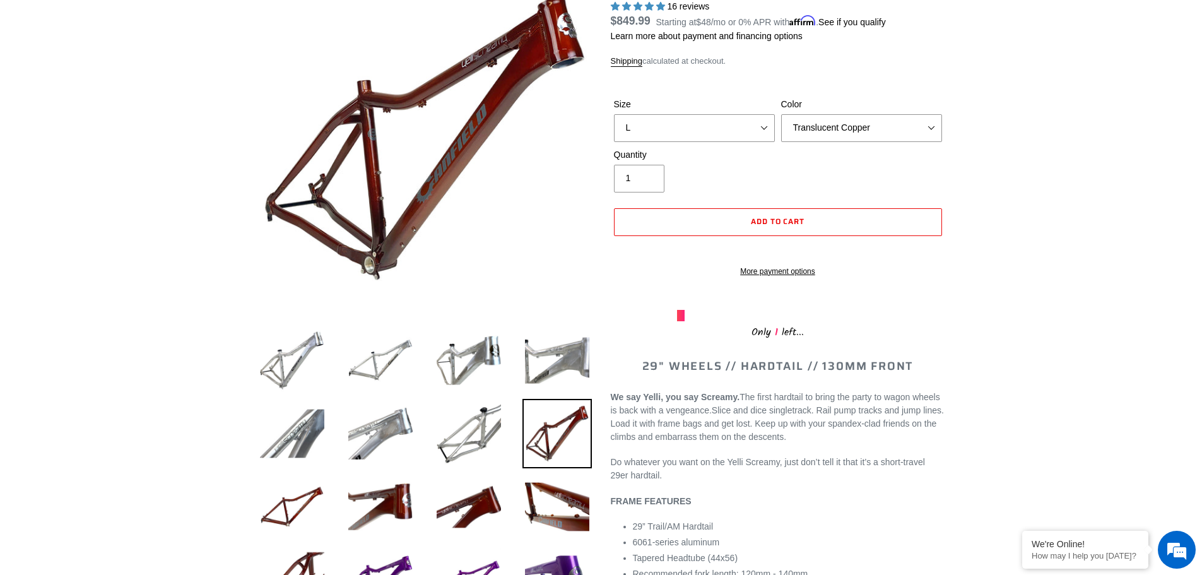
scroll to position [63, 0]
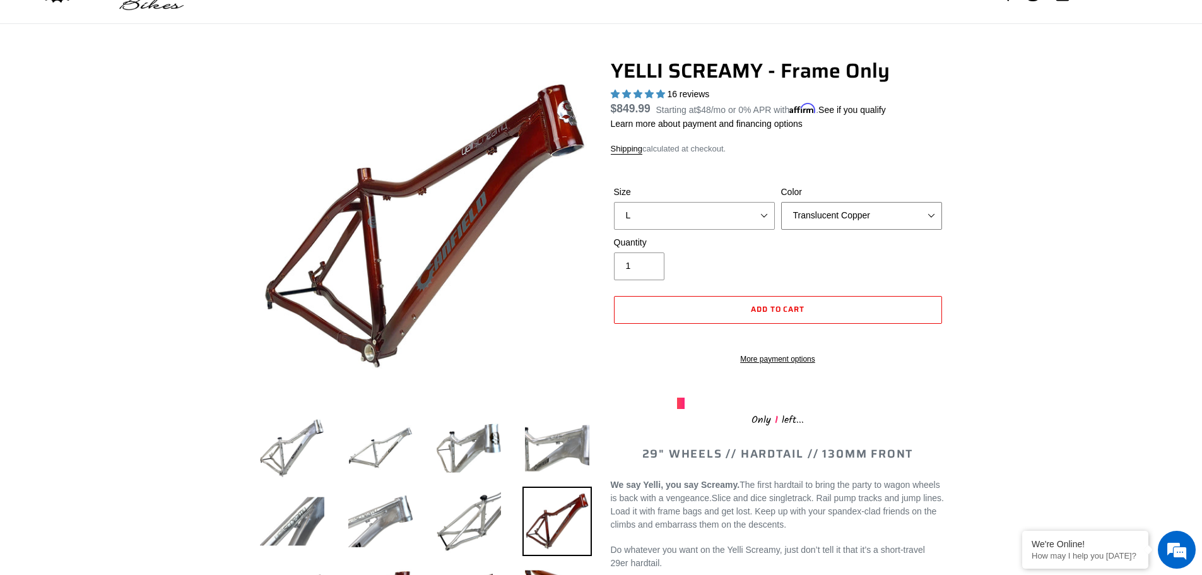
click at [825, 220] on select "Translucent Copper Purple Haze Raw" at bounding box center [861, 216] width 161 height 28
click at [781, 202] on select "Translucent Copper Purple Haze Raw" at bounding box center [861, 216] width 161 height 28
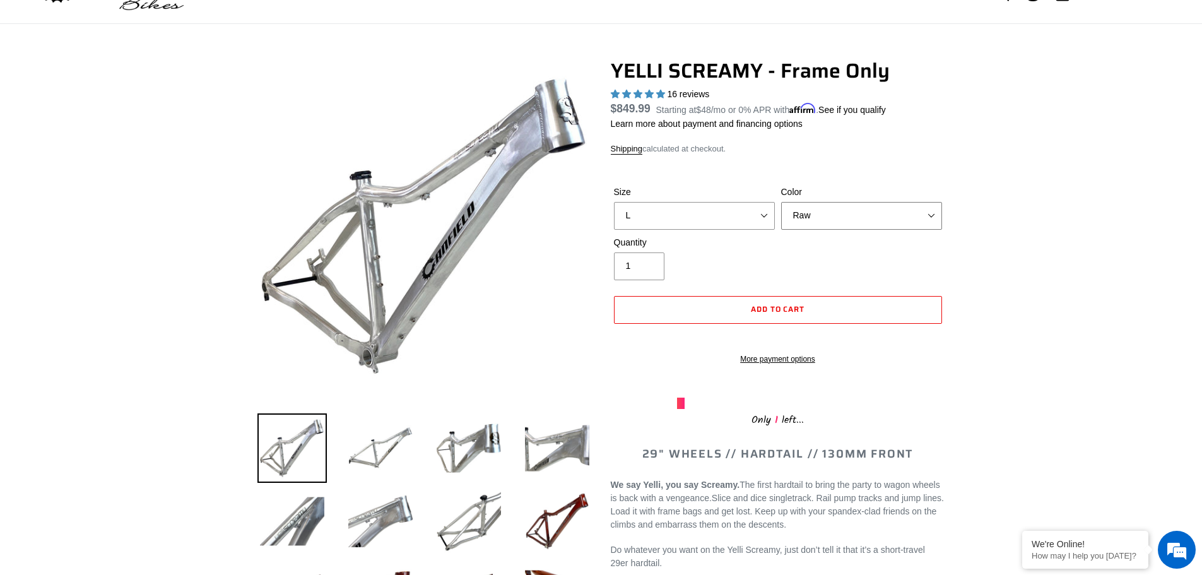
click at [854, 215] on select "Translucent Copper Purple Haze Raw" at bounding box center [861, 216] width 161 height 28
click at [781, 202] on select "Translucent Copper Purple Haze Raw" at bounding box center [861, 216] width 161 height 28
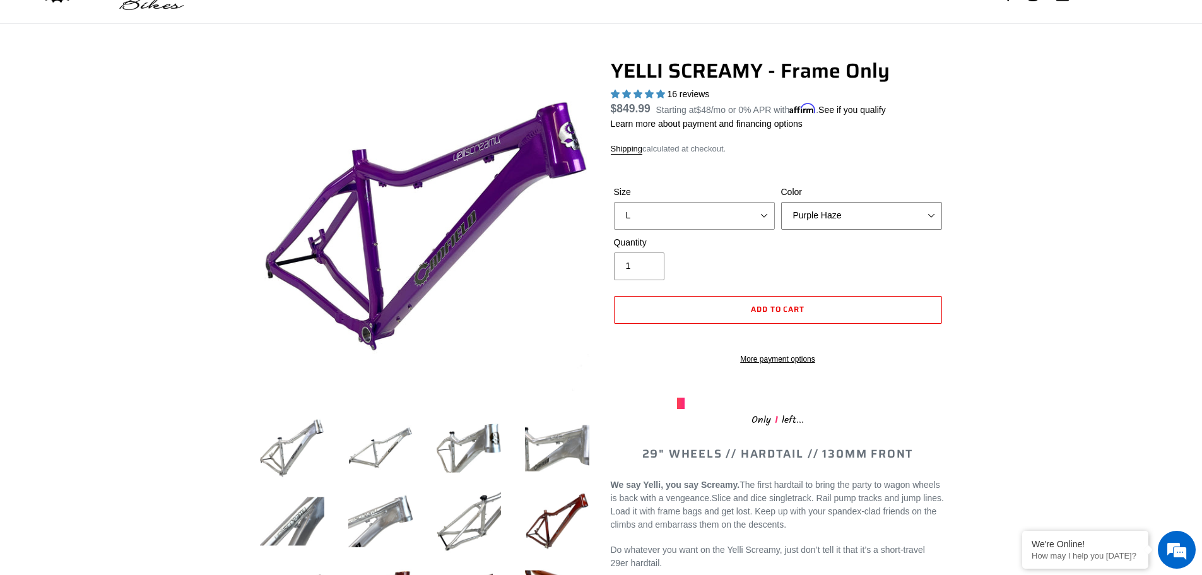
click at [834, 224] on select "Translucent Copper Purple Haze Raw" at bounding box center [861, 216] width 161 height 28
click at [868, 217] on select "Translucent Copper Purple Haze Raw" at bounding box center [861, 216] width 161 height 28
click at [781, 202] on select "Translucent Copper Purple Haze Raw" at bounding box center [861, 216] width 161 height 28
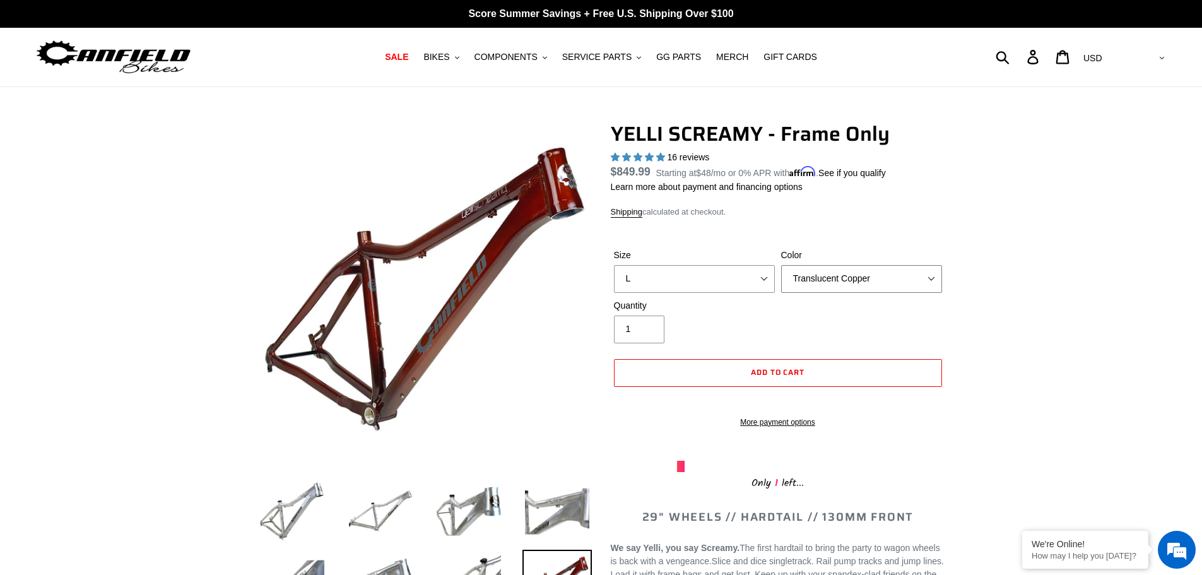
click at [832, 280] on select "Translucent Copper Purple Haze Raw" at bounding box center [861, 279] width 161 height 28
click at [781, 265] on select "Translucent Copper Purple Haze Raw" at bounding box center [861, 279] width 161 height 28
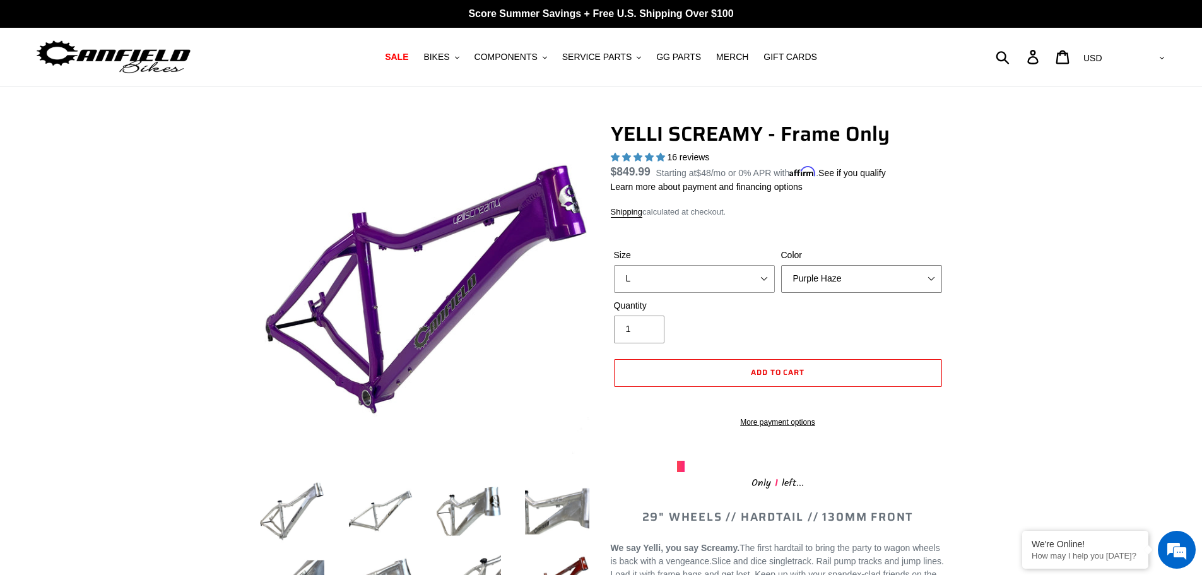
click at [827, 274] on select "Translucent Copper Purple Haze Raw" at bounding box center [861, 279] width 161 height 28
click at [781, 265] on select "Translucent Copper Purple Haze Raw" at bounding box center [861, 279] width 161 height 28
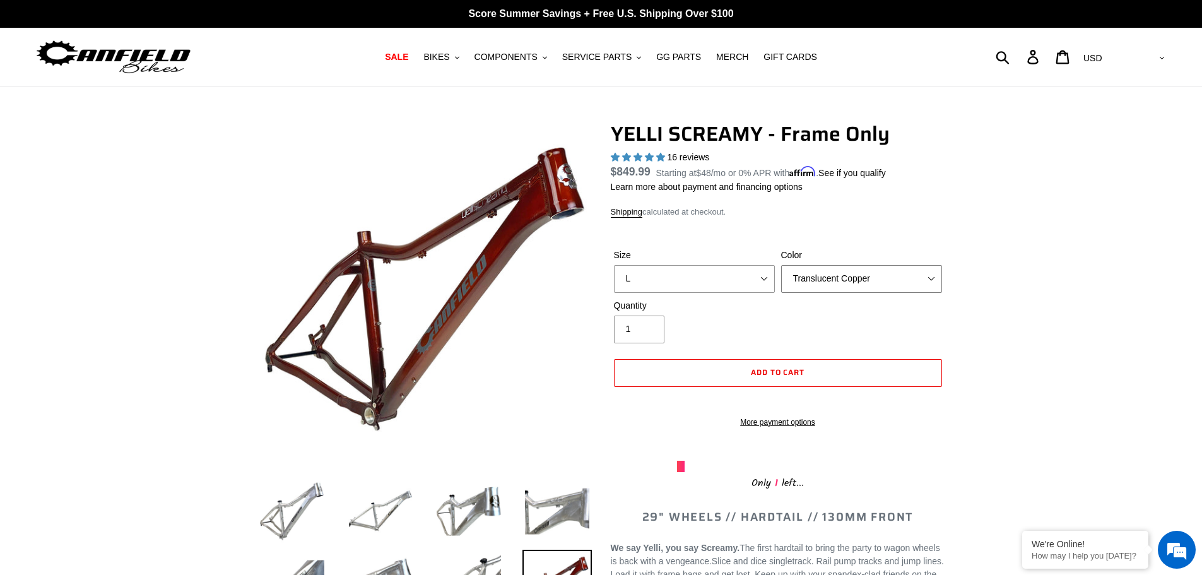
click at [810, 284] on select "Translucent Copper Purple Haze Raw" at bounding box center [861, 279] width 161 height 28
click at [781, 265] on select "Translucent Copper Purple Haze Raw" at bounding box center [861, 279] width 161 height 28
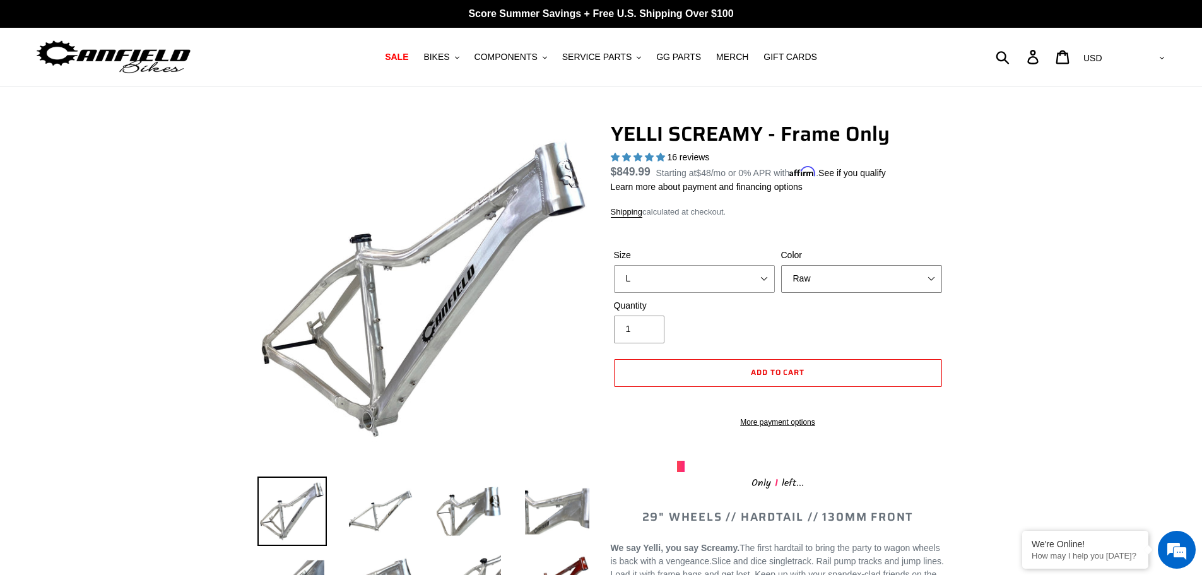
click at [824, 281] on select "Translucent Copper Purple Haze Raw" at bounding box center [861, 279] width 161 height 28
select select "Translucent Copper"
click at [781, 265] on select "Translucent Copper Purple Haze Raw" at bounding box center [861, 279] width 161 height 28
